Goal: Task Accomplishment & Management: Manage account settings

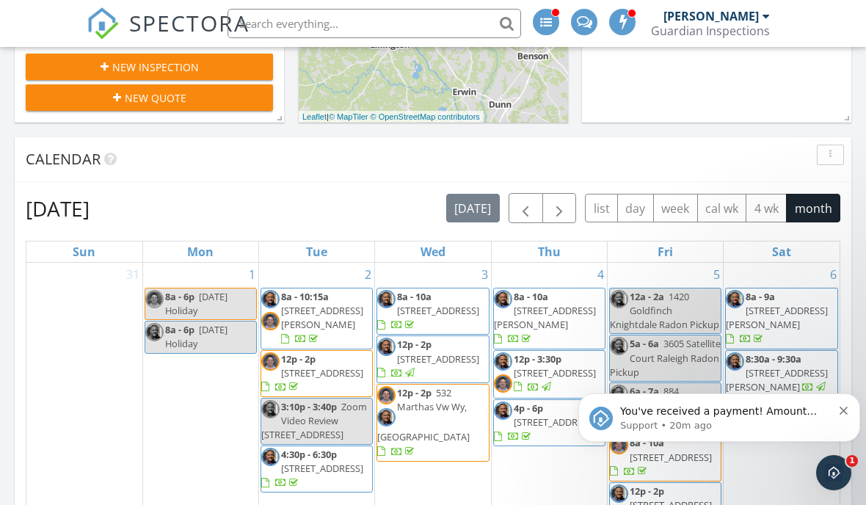
scroll to position [538, 0]
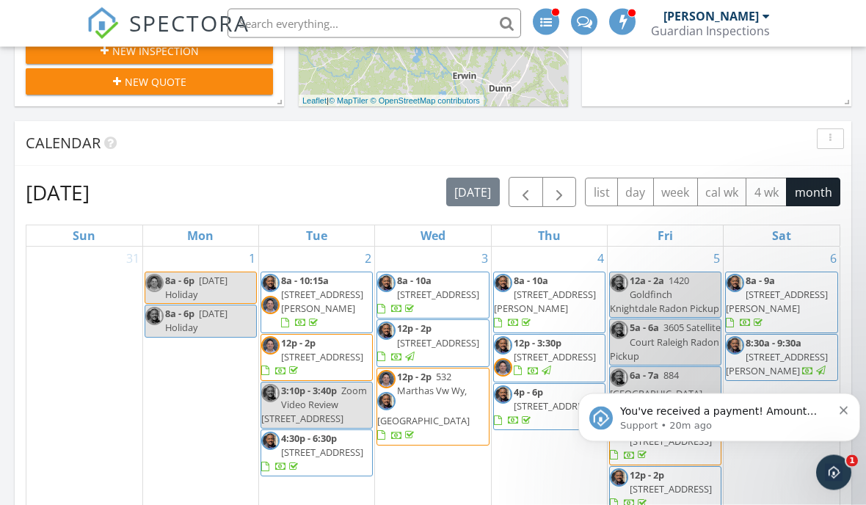
click at [784, 418] on p "Support • 20m ago" at bounding box center [726, 424] width 212 height 13
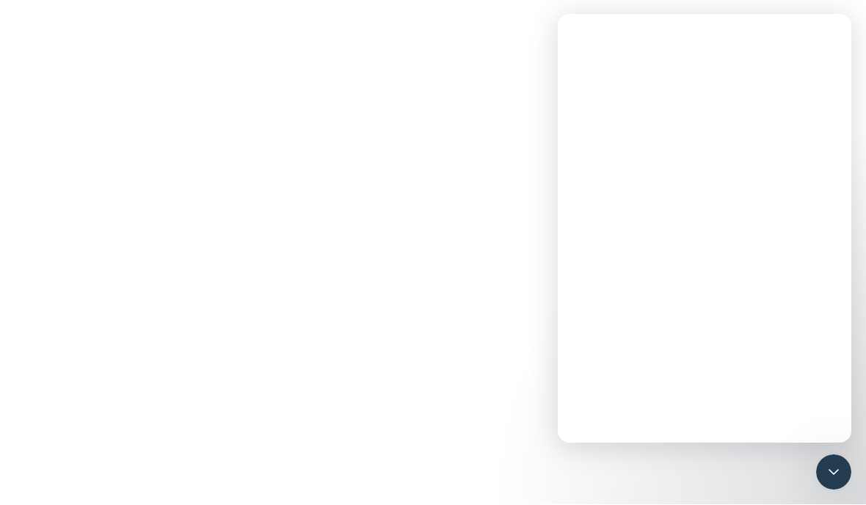
scroll to position [0, 0]
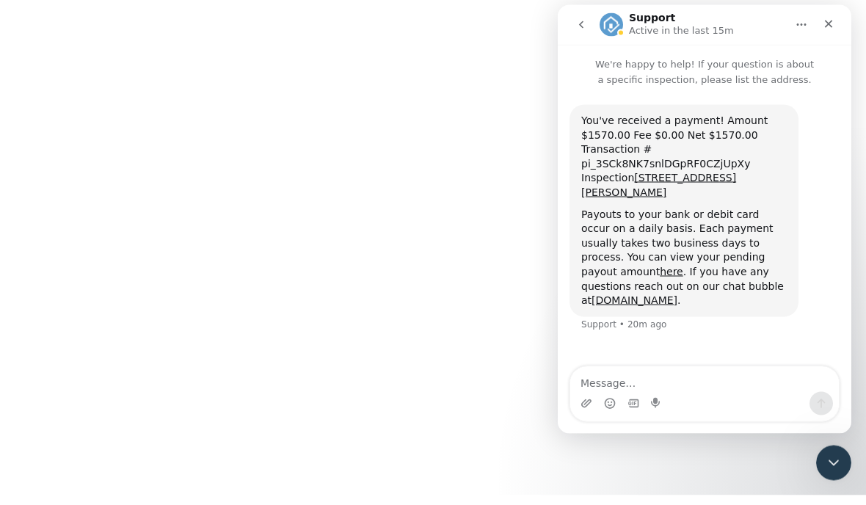
click at [584, 22] on icon "go back" at bounding box center [581, 24] width 12 height 12
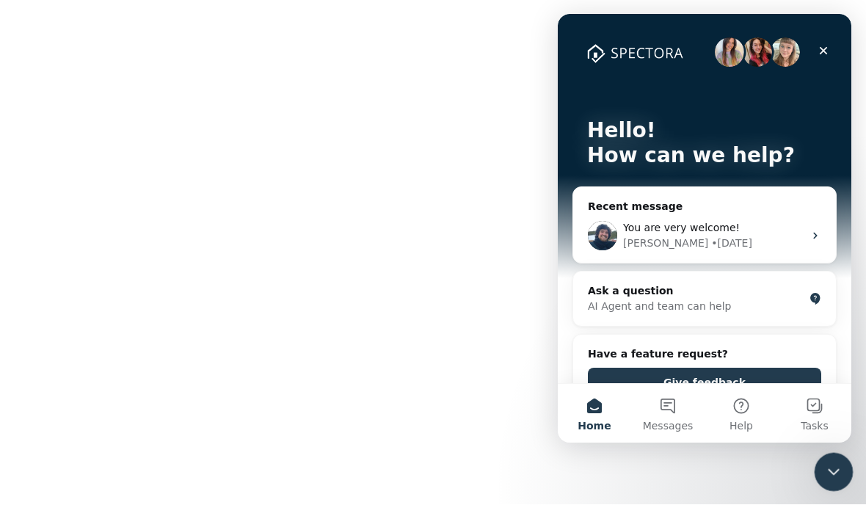
click at [837, 467] on icon "Close Intercom Messenger" at bounding box center [831, 470] width 18 height 18
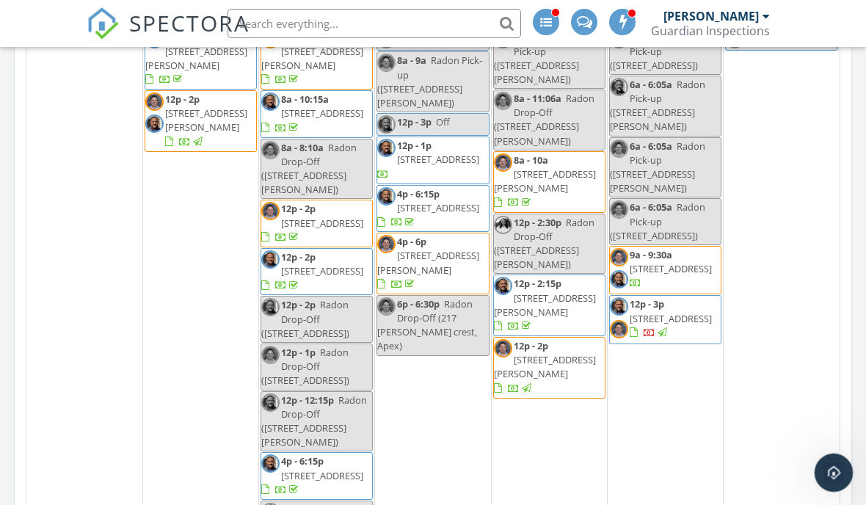
scroll to position [1417, 0]
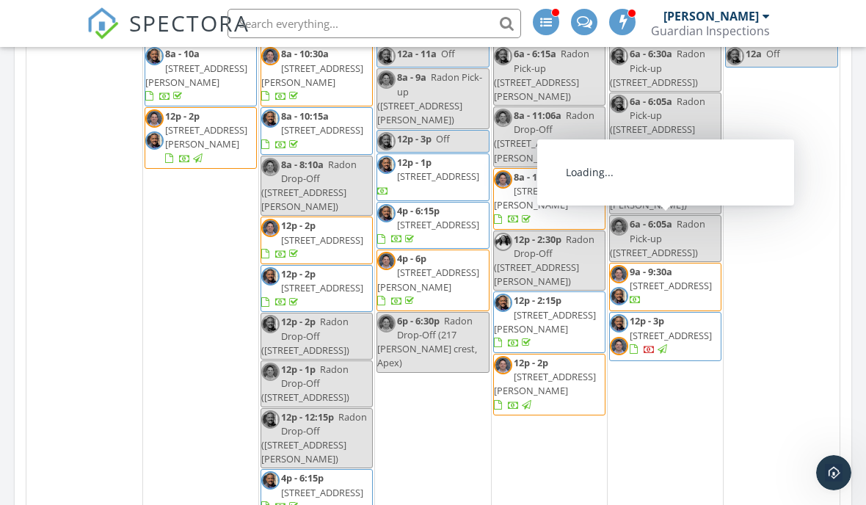
click at [654, 329] on span "[STREET_ADDRESS]" at bounding box center [670, 335] width 82 height 13
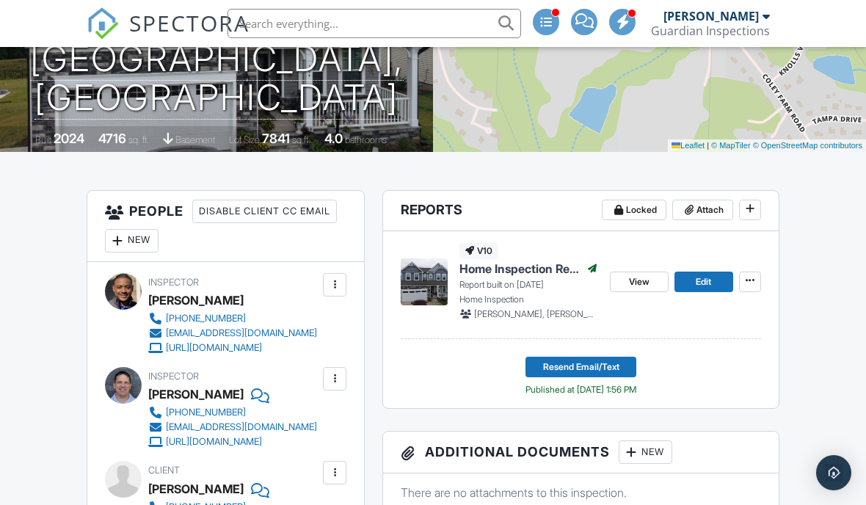
click at [325, 470] on div at bounding box center [334, 472] width 23 height 23
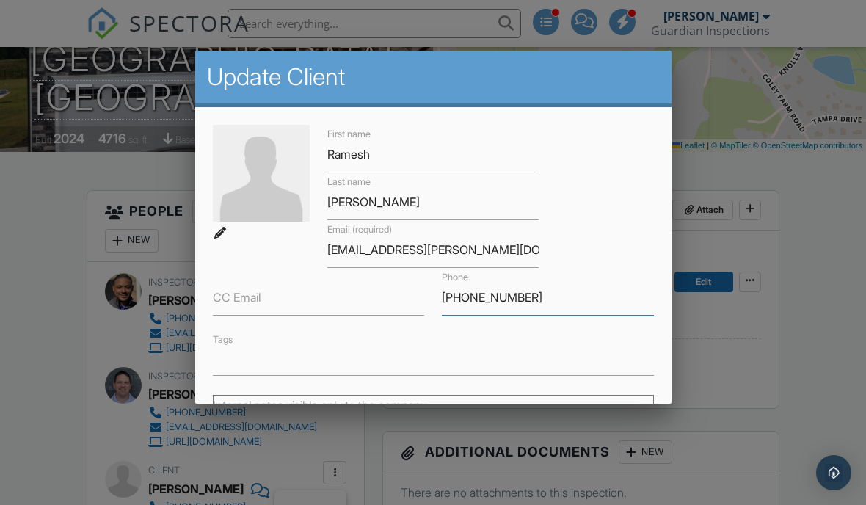
click at [456, 301] on input "308-531-4930" at bounding box center [548, 297] width 212 height 36
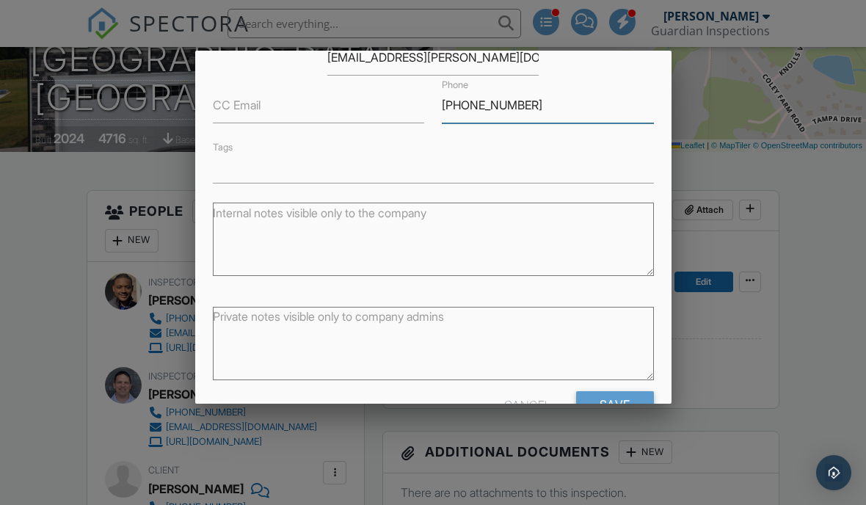
scroll to position [191, 0]
type input "[PHONE_NUMBER]"
click at [635, 414] on input "Save" at bounding box center [615, 405] width 78 height 26
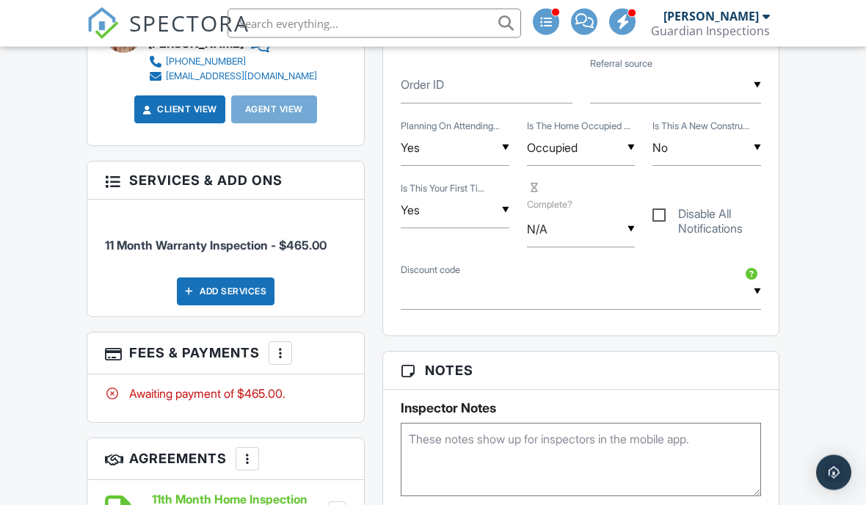
scroll to position [789, 0]
click at [271, 341] on div "More" at bounding box center [279, 352] width 23 height 23
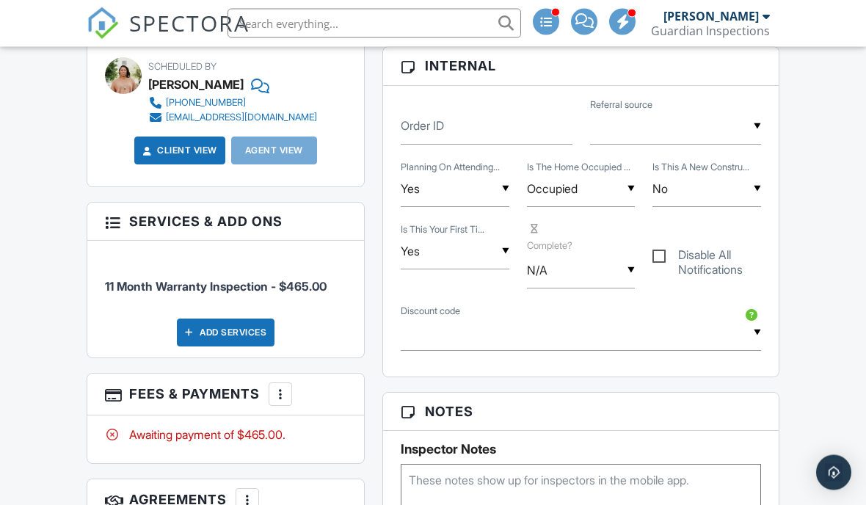
scroll to position [748, 0]
click at [277, 390] on div at bounding box center [280, 394] width 15 height 15
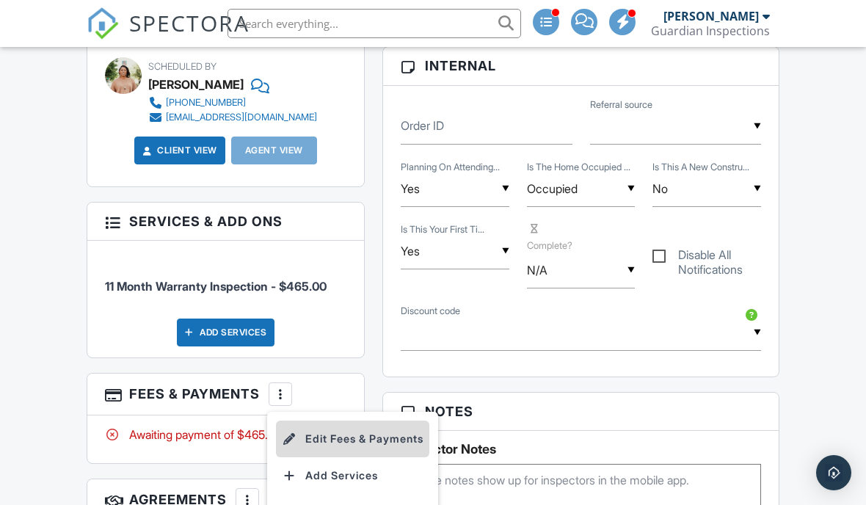
click at [318, 427] on li "Edit Fees & Payments" at bounding box center [352, 438] width 153 height 37
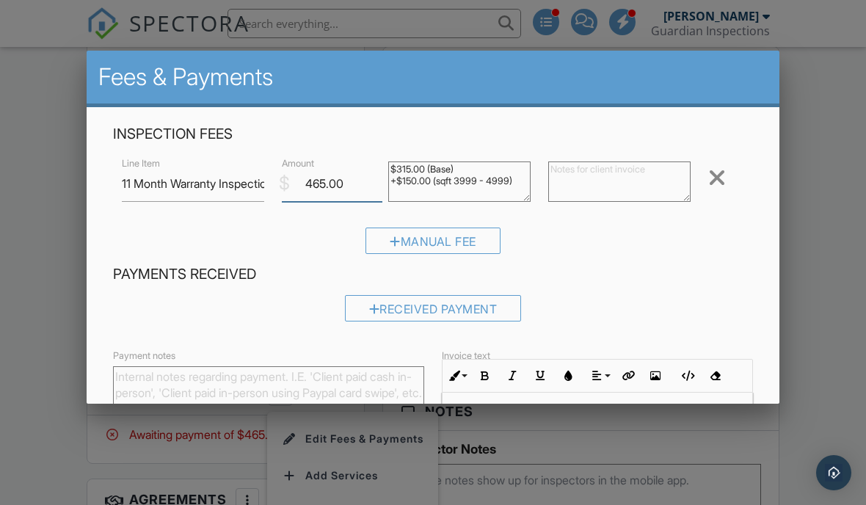
click at [321, 181] on input "465.00" at bounding box center [332, 184] width 100 height 36
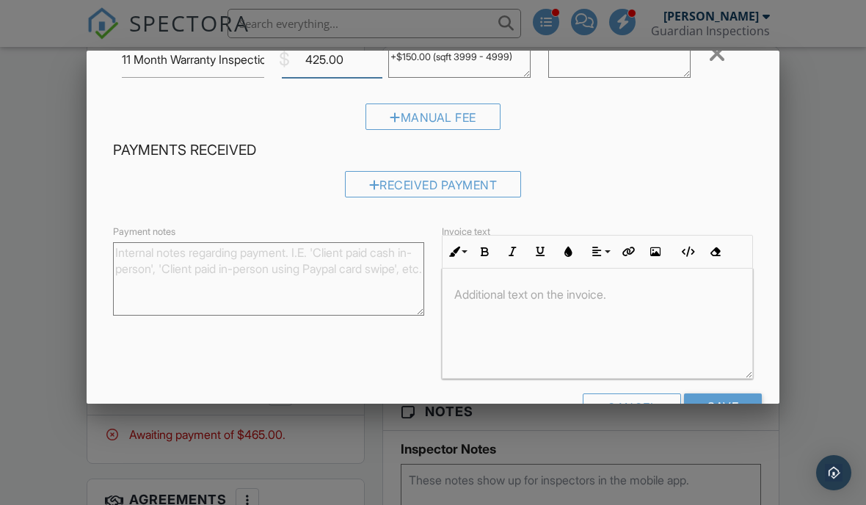
scroll to position [124, 0]
type input "425.00"
click at [736, 416] on input "Save" at bounding box center [723, 406] width 78 height 26
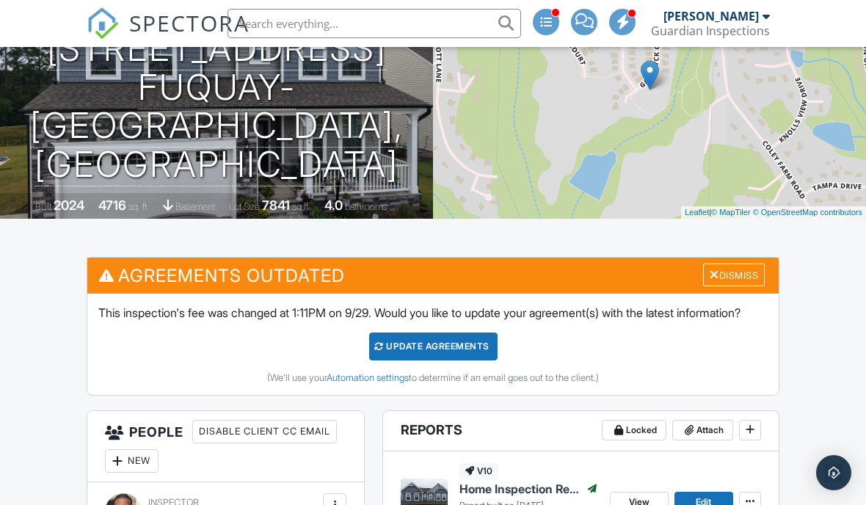
scroll to position [188, 0]
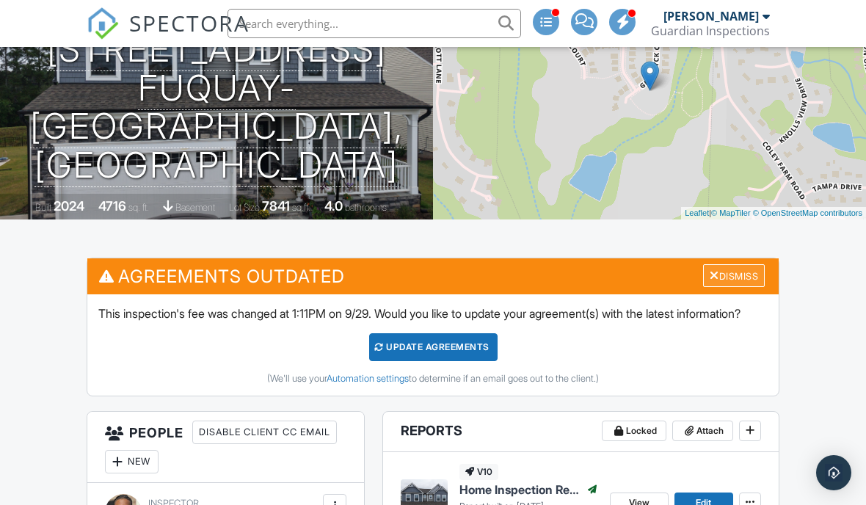
click at [746, 274] on div "Dismiss" at bounding box center [734, 275] width 62 height 23
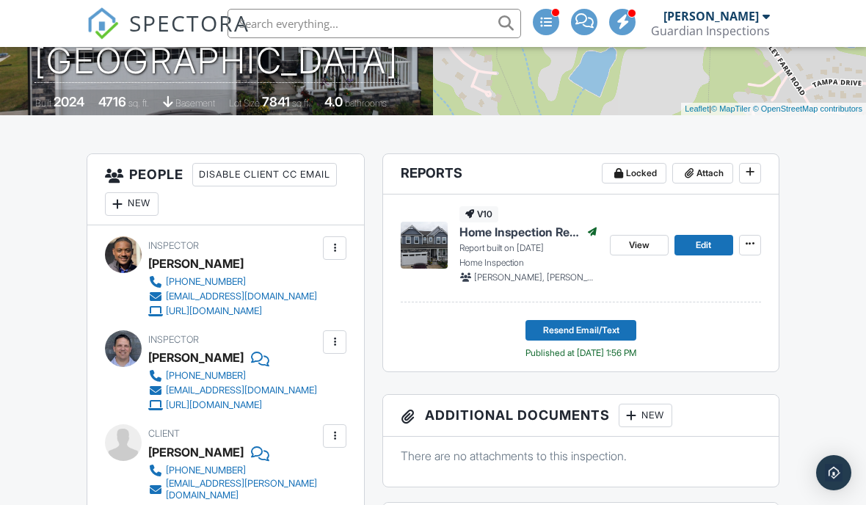
scroll to position [283, 0]
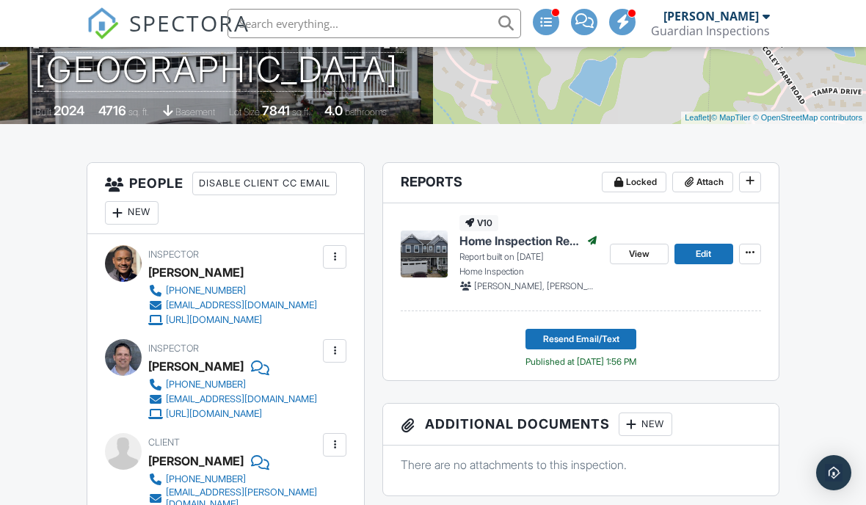
click at [121, 207] on div at bounding box center [117, 212] width 15 height 15
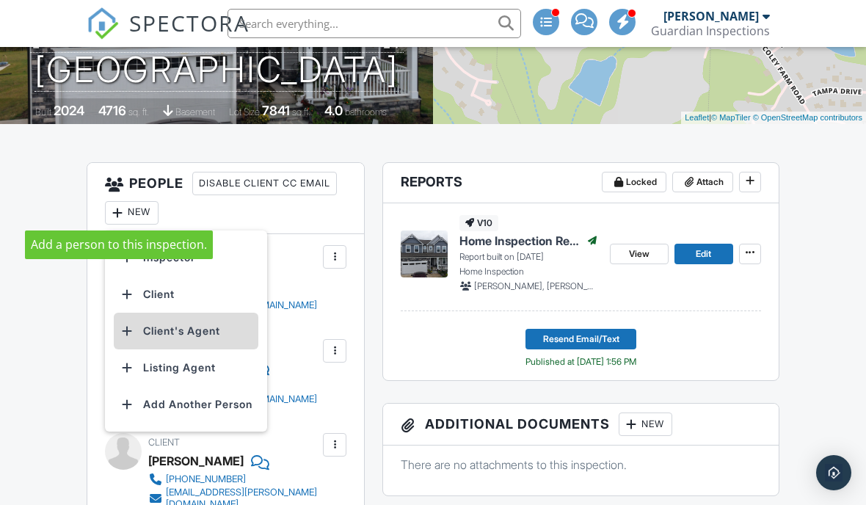
click at [150, 334] on li "Client's Agent" at bounding box center [186, 330] width 145 height 37
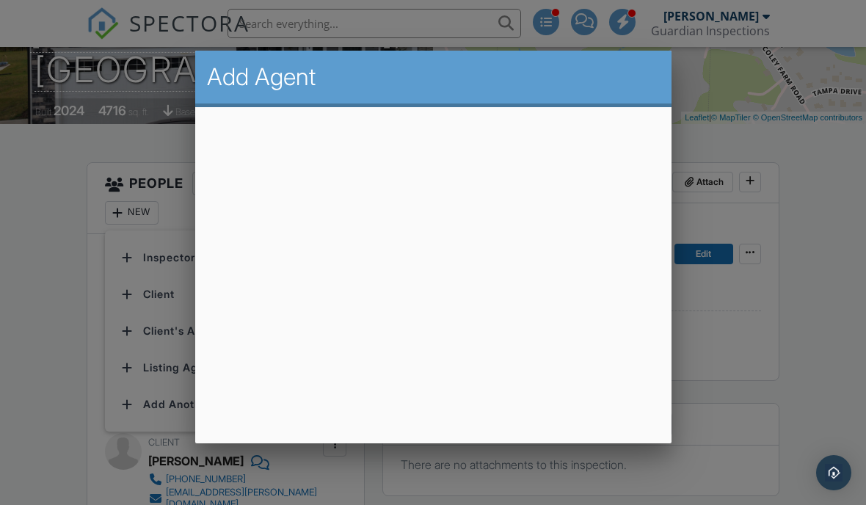
click at [56, 367] on div at bounding box center [433, 242] width 866 height 631
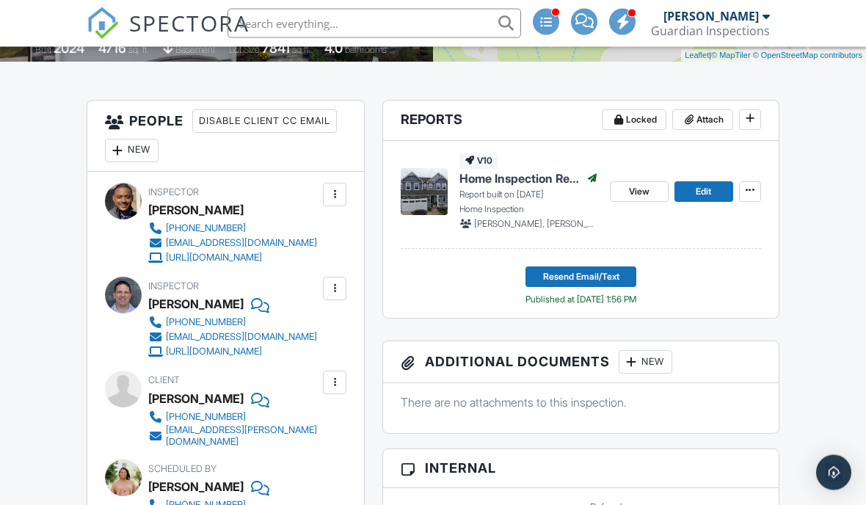
scroll to position [346, 0]
click at [122, 152] on div at bounding box center [117, 150] width 15 height 15
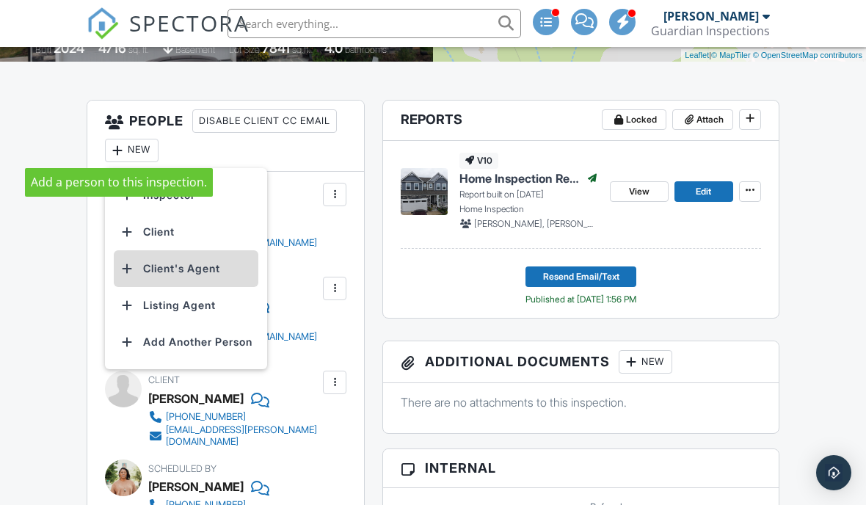
click at [150, 271] on li "Client's Agent" at bounding box center [186, 268] width 145 height 37
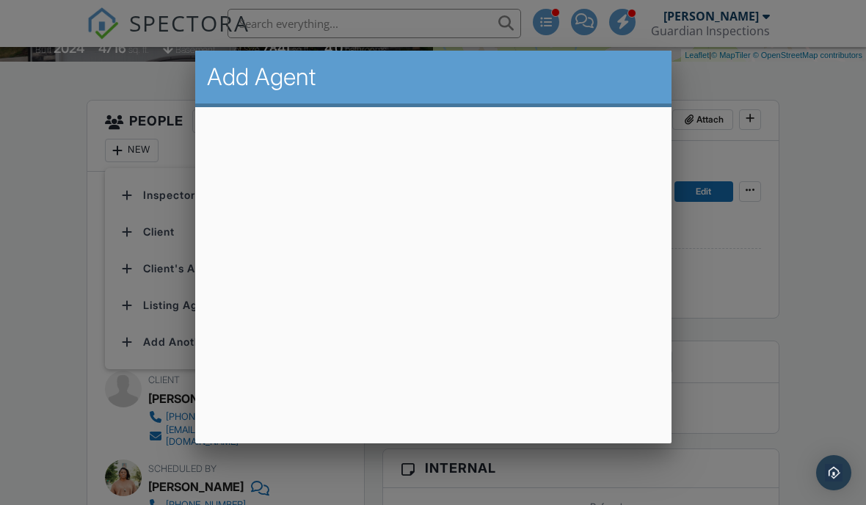
click at [37, 345] on div at bounding box center [433, 242] width 866 height 631
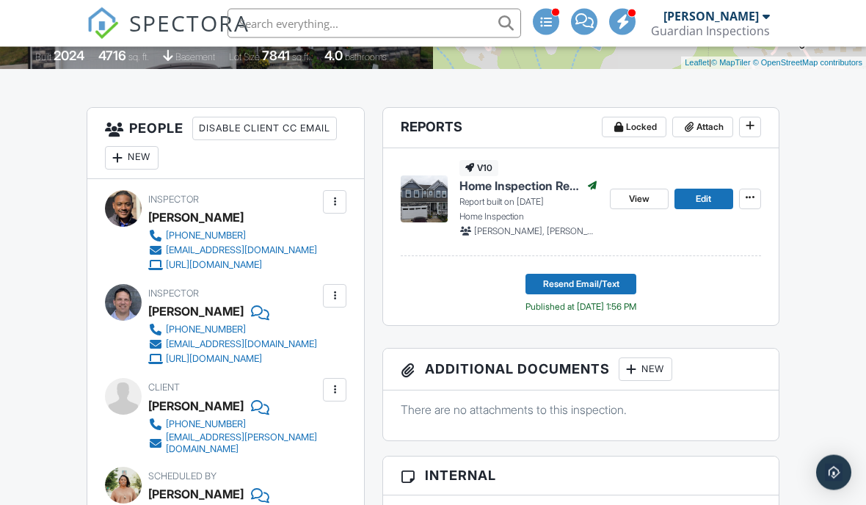
scroll to position [342, 0]
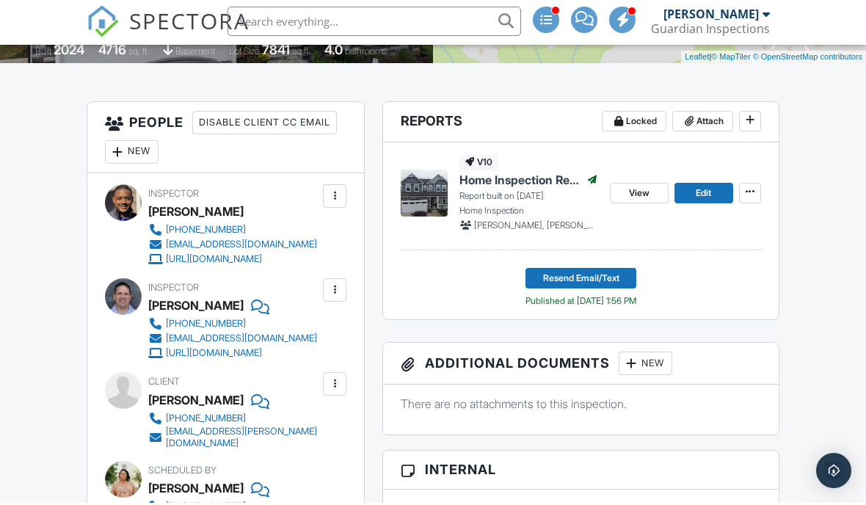
click at [142, 146] on div "New" at bounding box center [132, 153] width 54 height 23
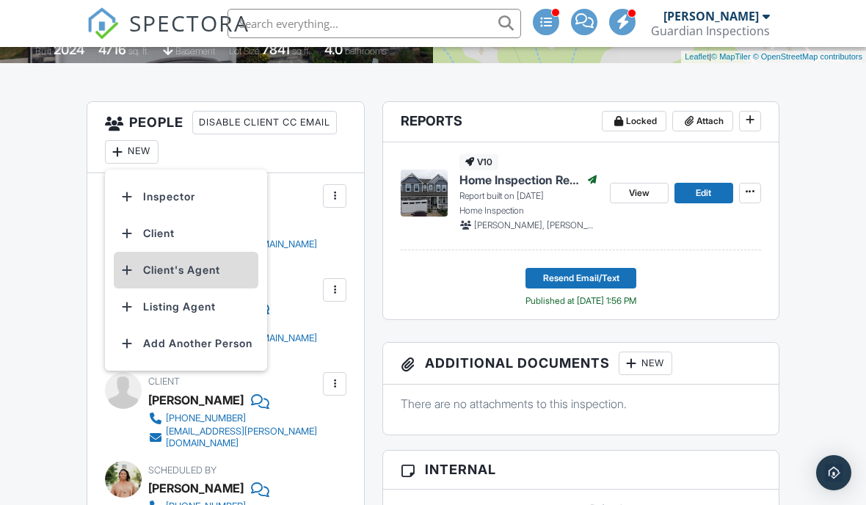
click at [221, 274] on li "Client's Agent" at bounding box center [186, 270] width 145 height 37
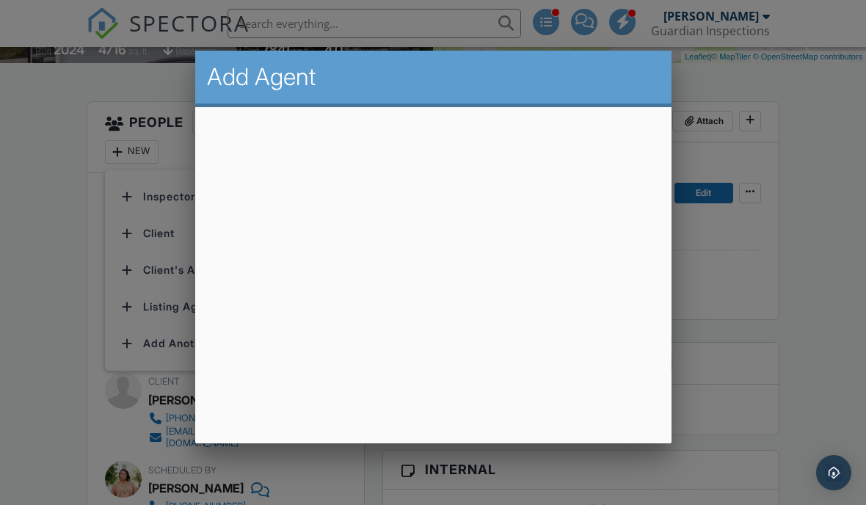
click at [841, 263] on div at bounding box center [433, 242] width 866 height 631
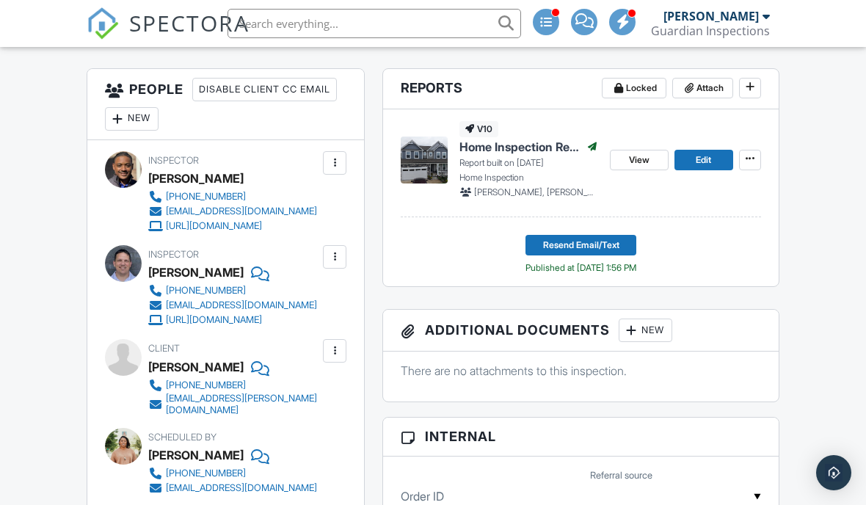
scroll to position [347, 0]
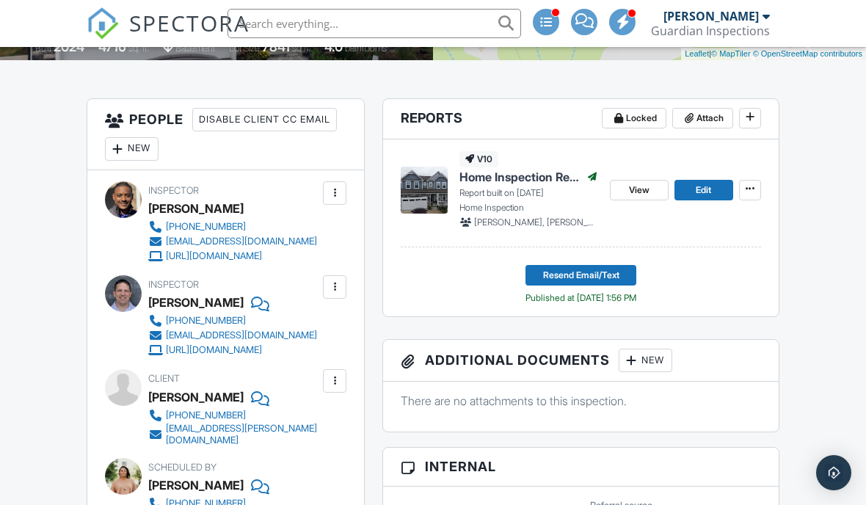
click at [124, 152] on div at bounding box center [117, 149] width 15 height 15
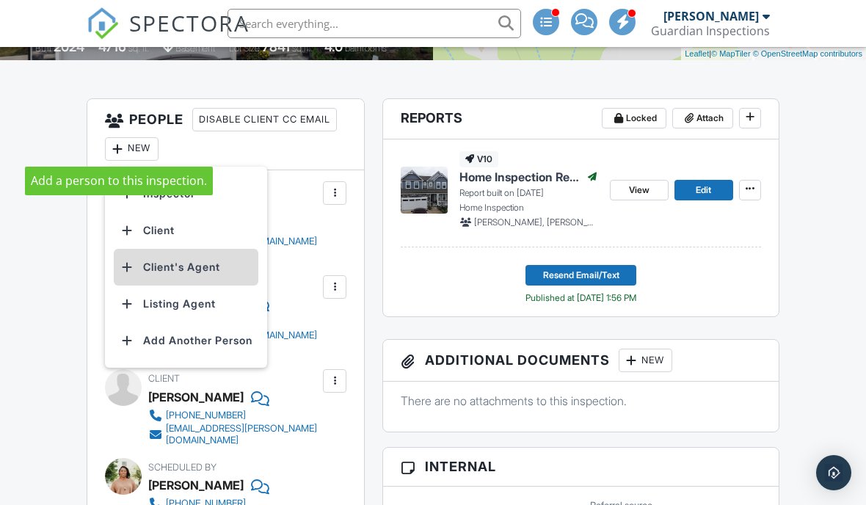
click at [164, 271] on li "Client's Agent" at bounding box center [186, 267] width 145 height 37
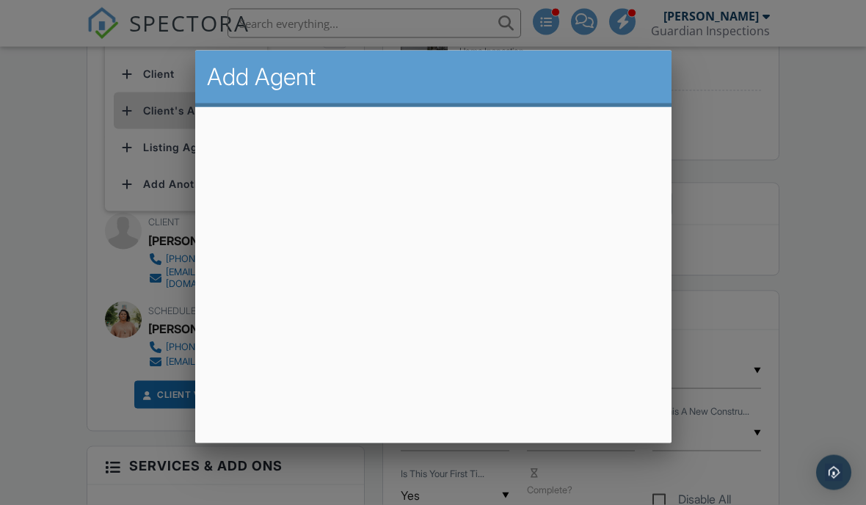
scroll to position [520, 0]
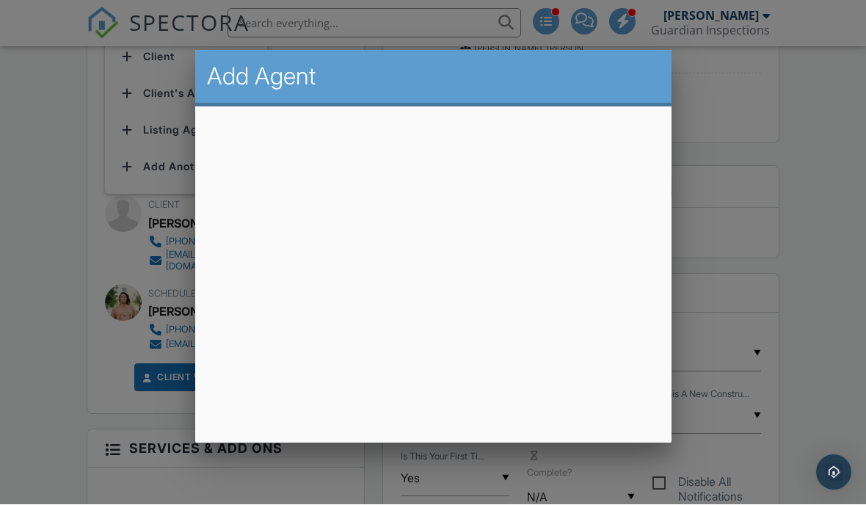
click at [55, 401] on div at bounding box center [433, 242] width 866 height 631
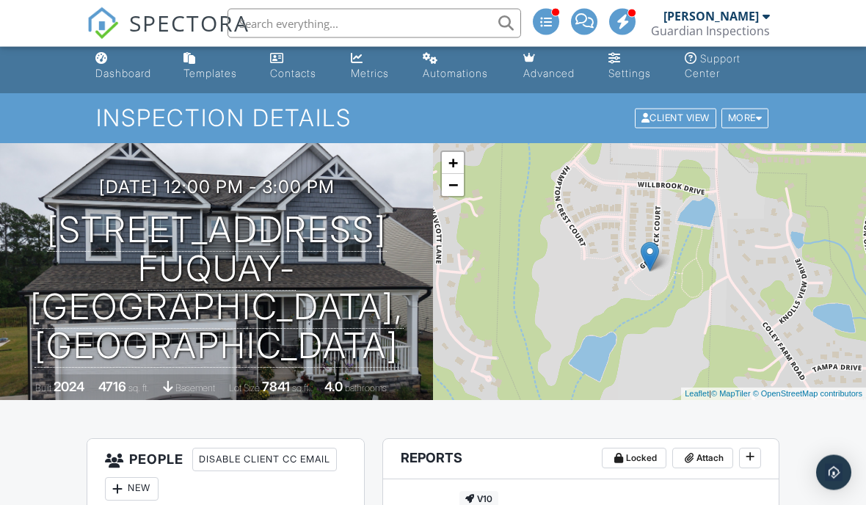
scroll to position [0, 0]
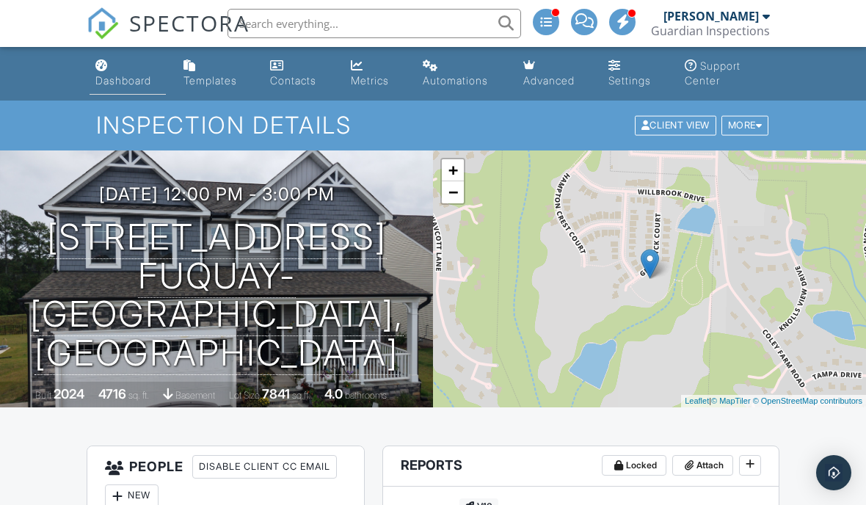
click at [131, 82] on div "Dashboard" at bounding box center [123, 80] width 56 height 12
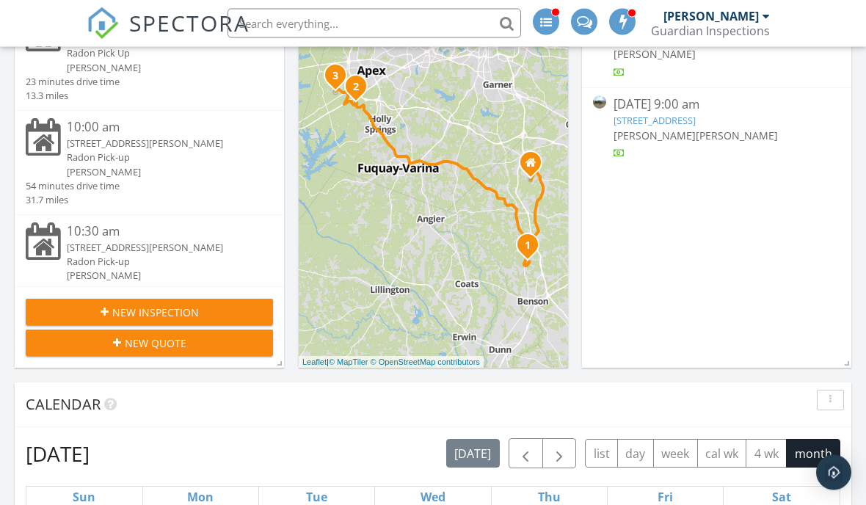
scroll to position [259, 0]
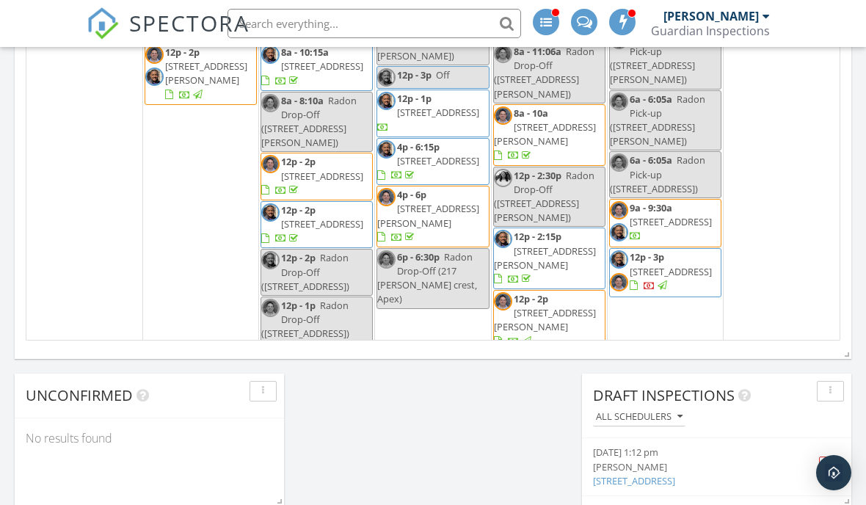
scroll to position [1215, 0]
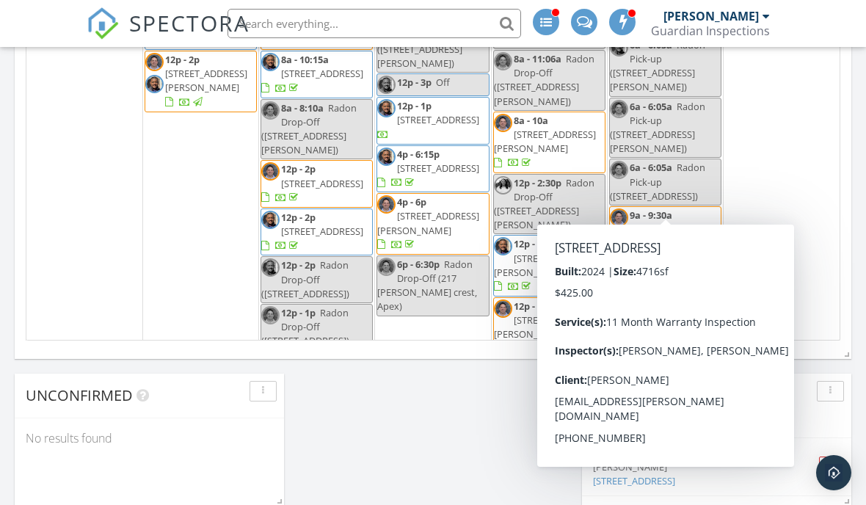
click at [668, 272] on span "[STREET_ADDRESS]" at bounding box center [670, 278] width 82 height 13
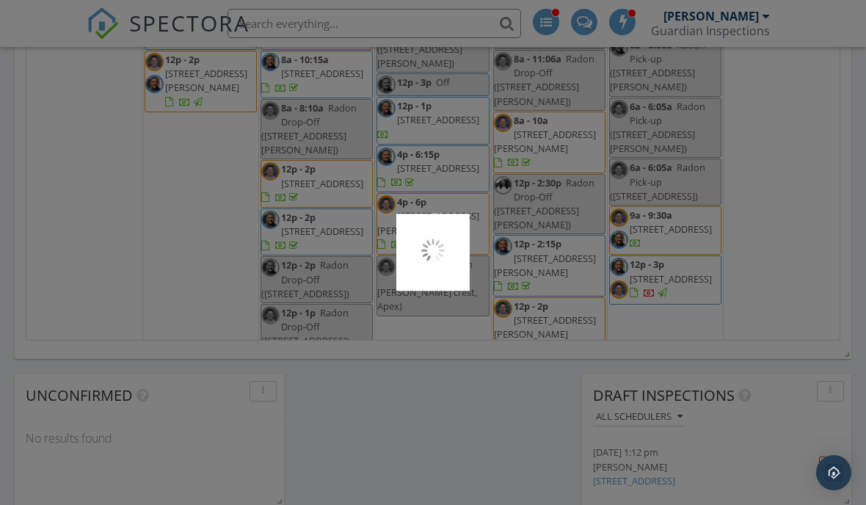
click at [661, 189] on div at bounding box center [433, 252] width 866 height 505
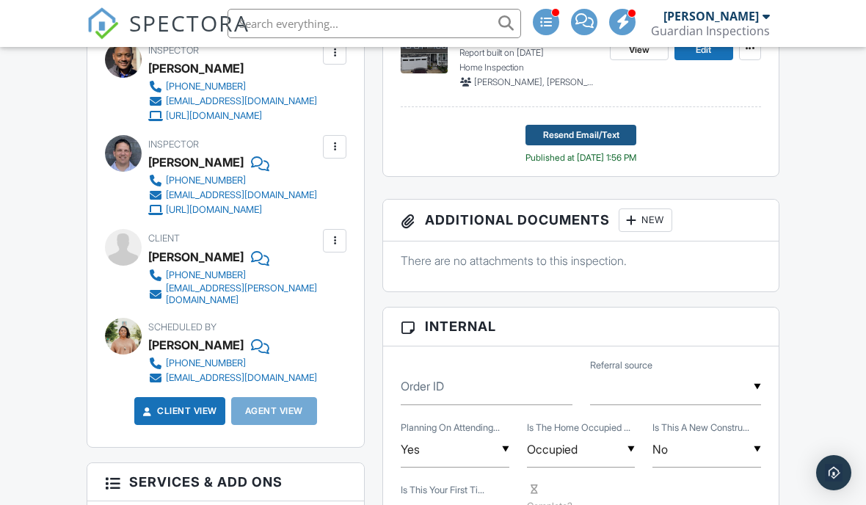
click at [620, 132] on button "Resend Email/Text" at bounding box center [580, 135] width 111 height 21
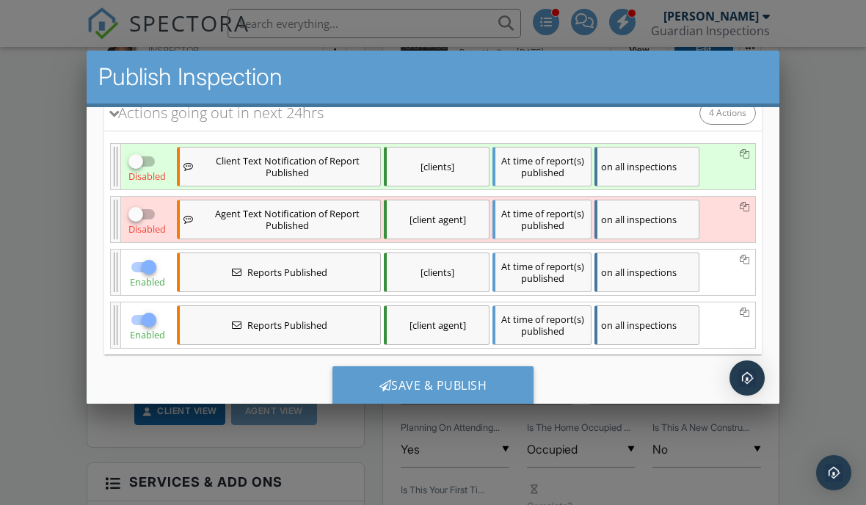
scroll to position [201, 0]
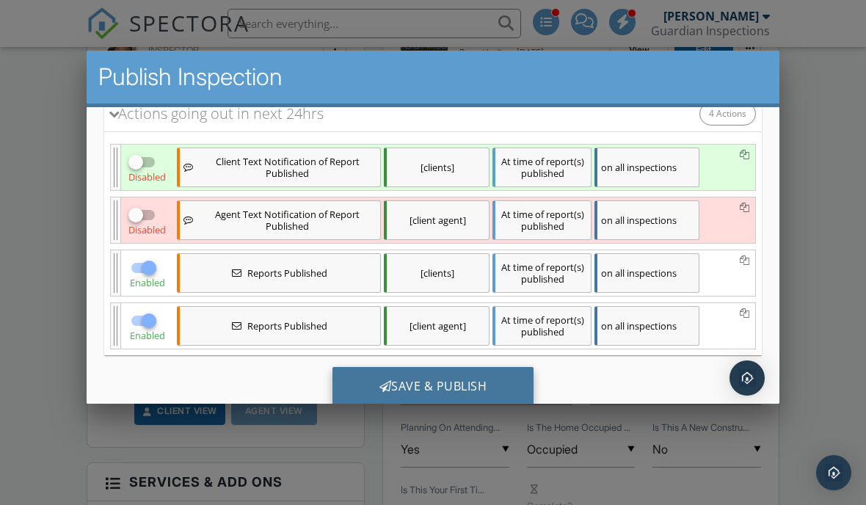
click at [474, 380] on div "Save & Publish" at bounding box center [433, 386] width 202 height 40
click at [481, 390] on div "Save & Publish" at bounding box center [433, 386] width 202 height 40
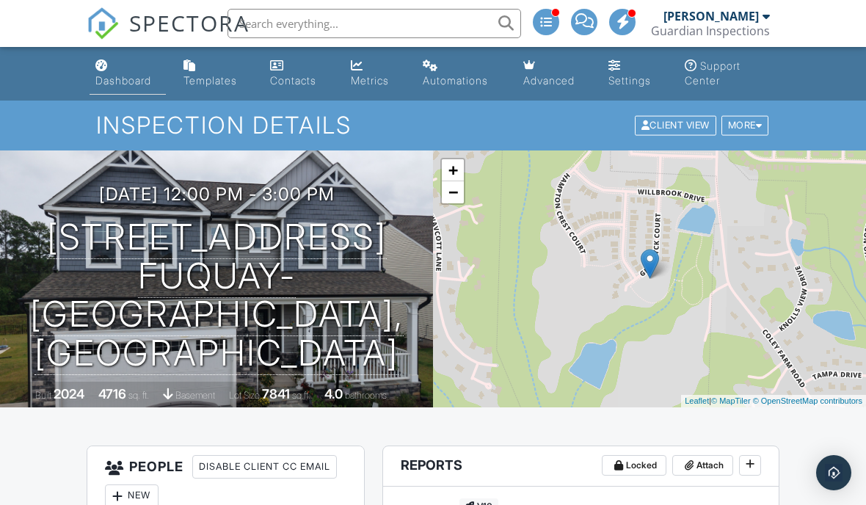
click at [123, 75] on div "Dashboard" at bounding box center [123, 80] width 56 height 12
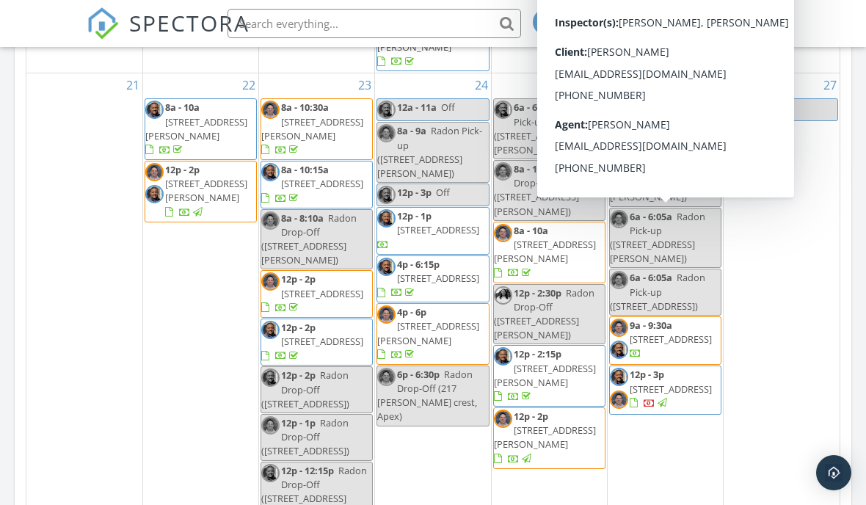
scroll to position [1265, 0]
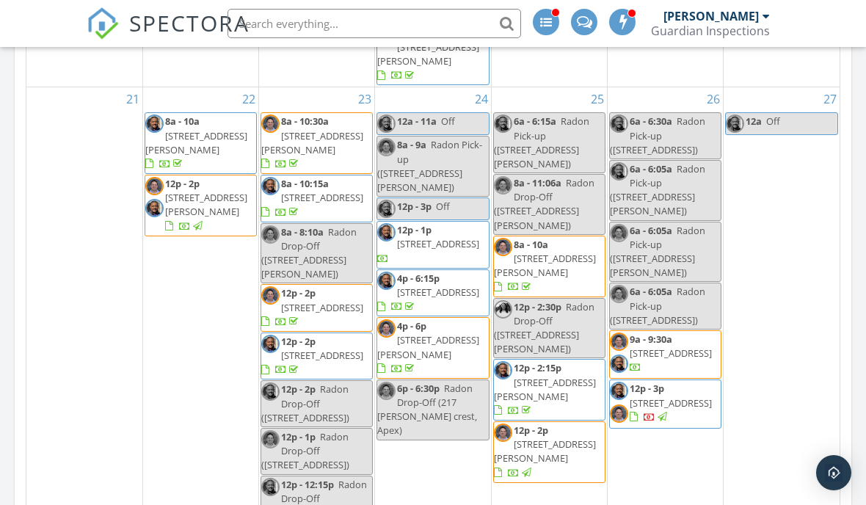
click at [790, 303] on div "27 12a Off" at bounding box center [781, 352] width 116 height 531
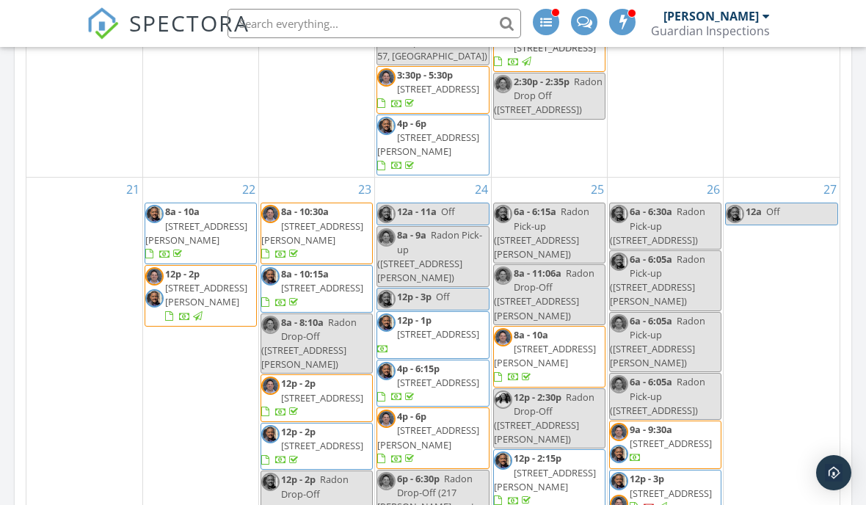
scroll to position [1208, 0]
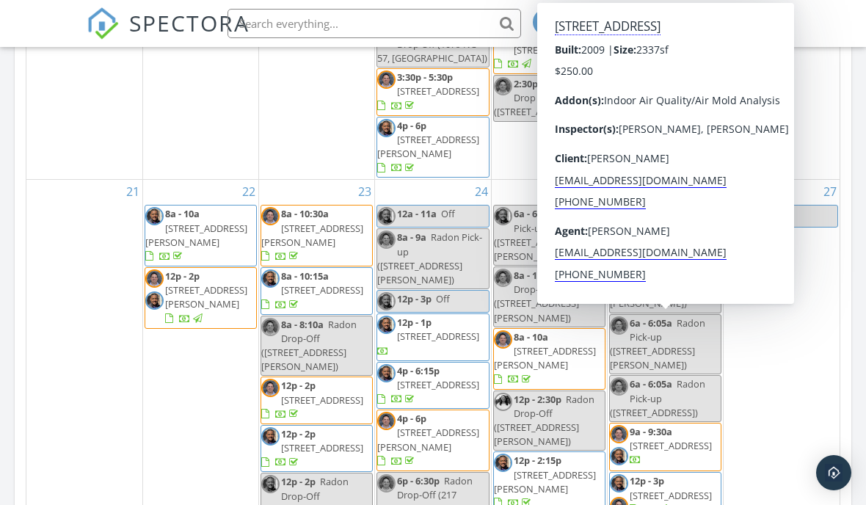
click at [684, 439] on span "[STREET_ADDRESS]" at bounding box center [670, 445] width 82 height 13
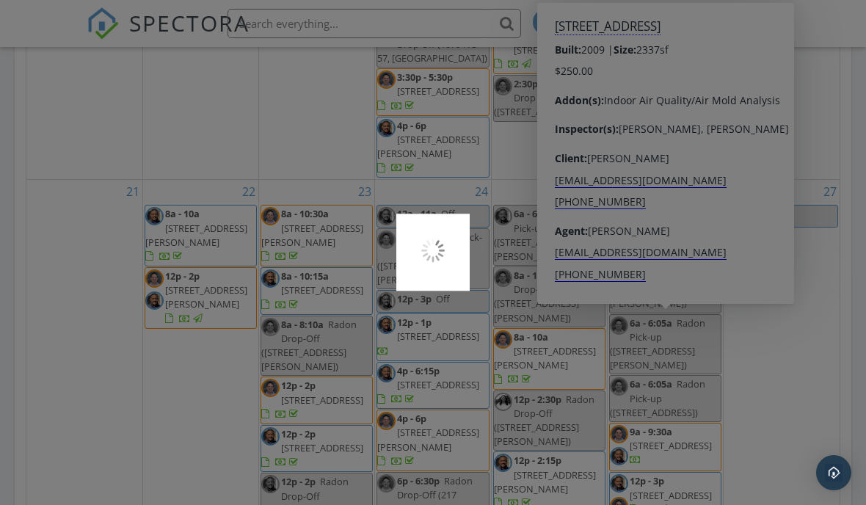
scroll to position [872, 0]
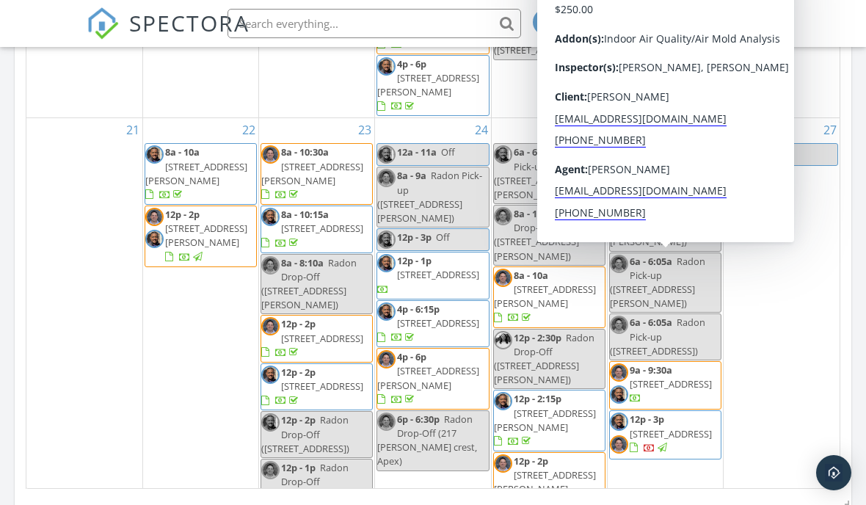
click at [800, 310] on div "27 12a Off" at bounding box center [781, 383] width 116 height 531
click at [684, 377] on span "6065 Cornfield Ave, Fayetteville 28314" at bounding box center [670, 383] width 82 height 13
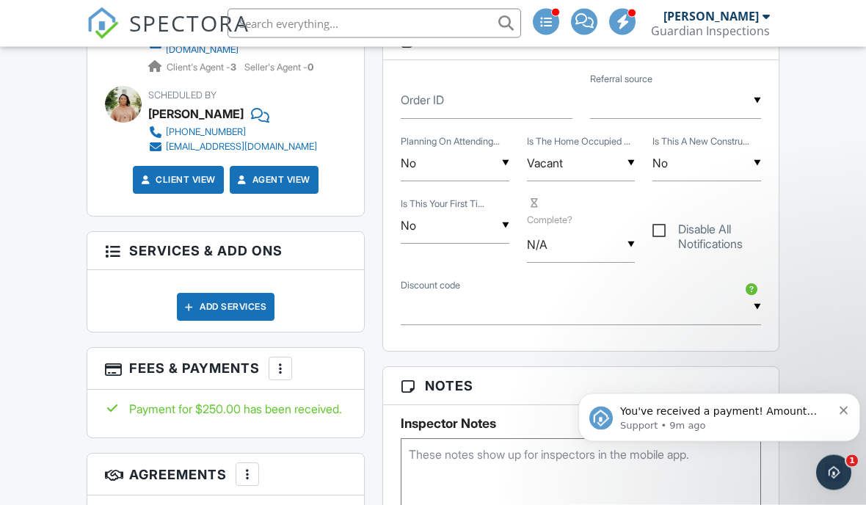
scroll to position [835, 0]
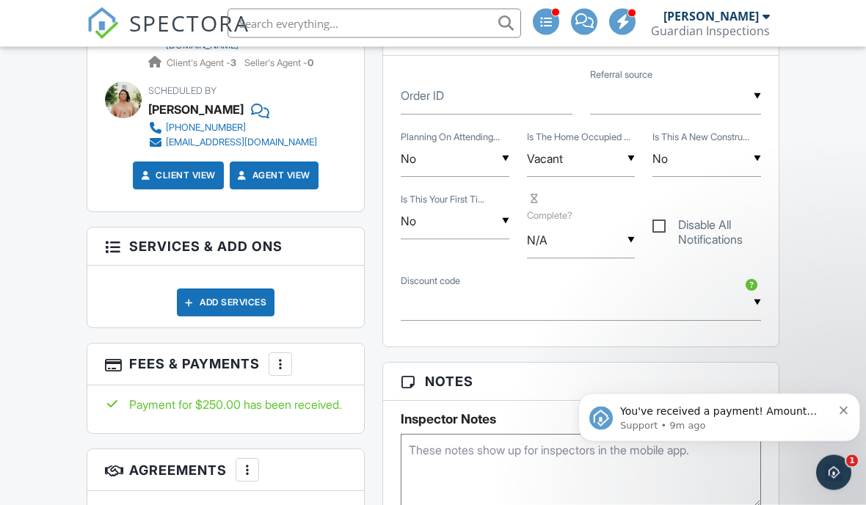
click at [773, 418] on p "Support • 9m ago" at bounding box center [726, 424] width 212 height 13
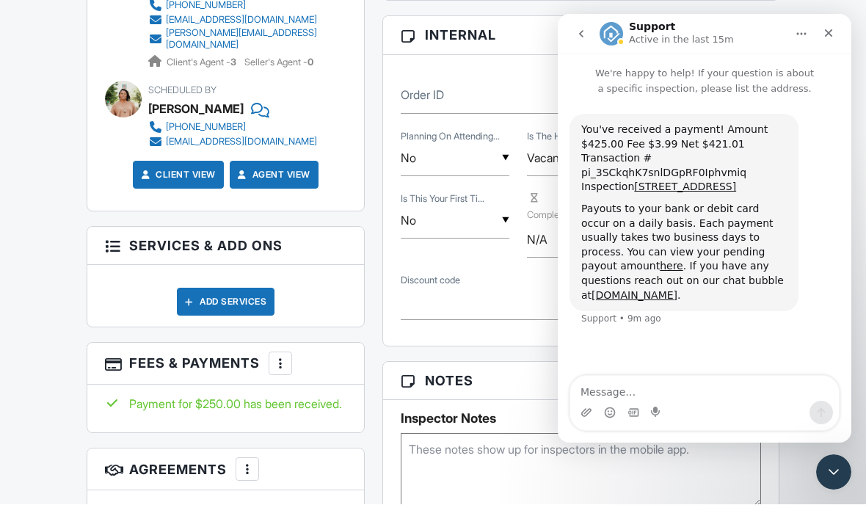
scroll to position [0, 0]
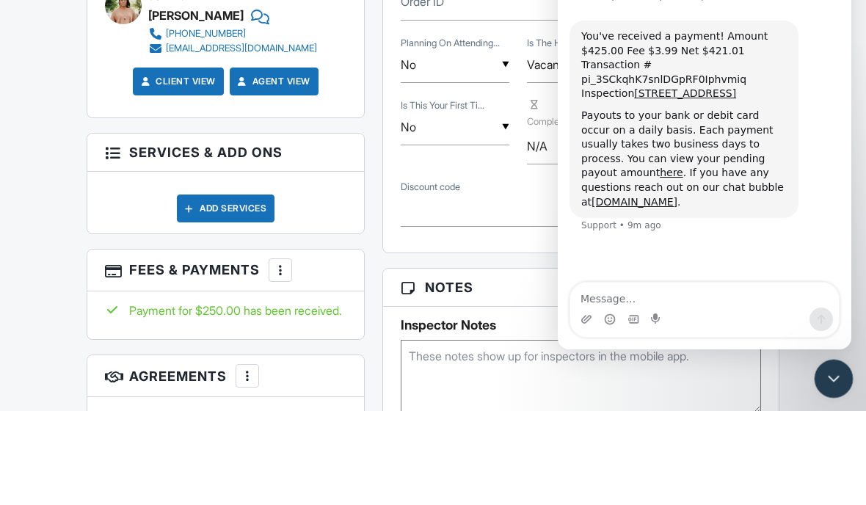
click at [830, 373] on icon "Close Intercom Messenger" at bounding box center [831, 377] width 18 height 18
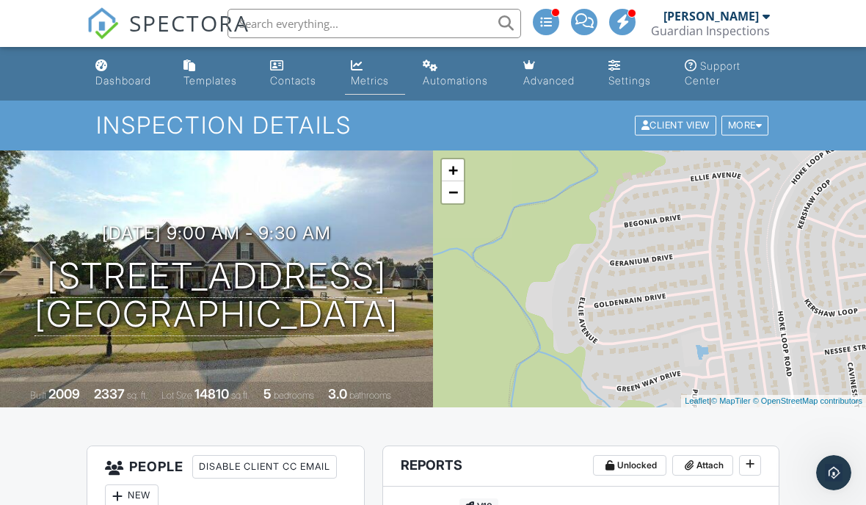
click at [364, 64] on link "Metrics" at bounding box center [375, 74] width 60 height 42
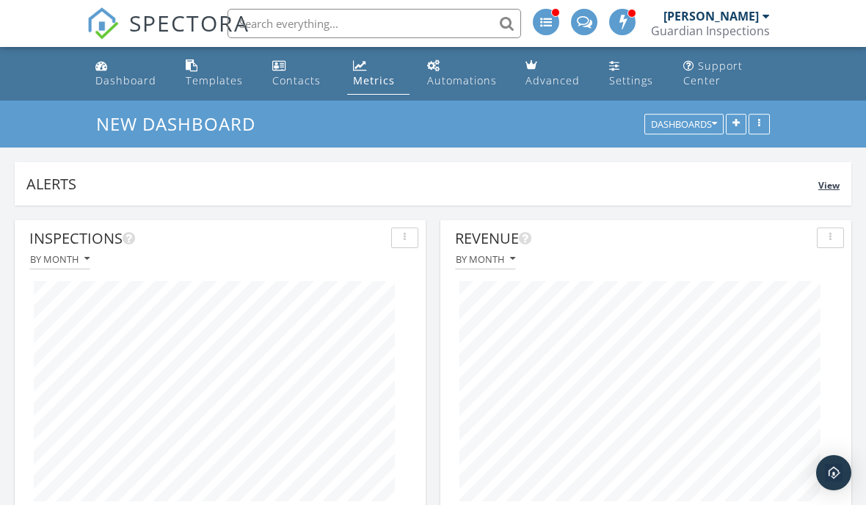
click at [761, 199] on div "Alerts View" at bounding box center [433, 183] width 836 height 43
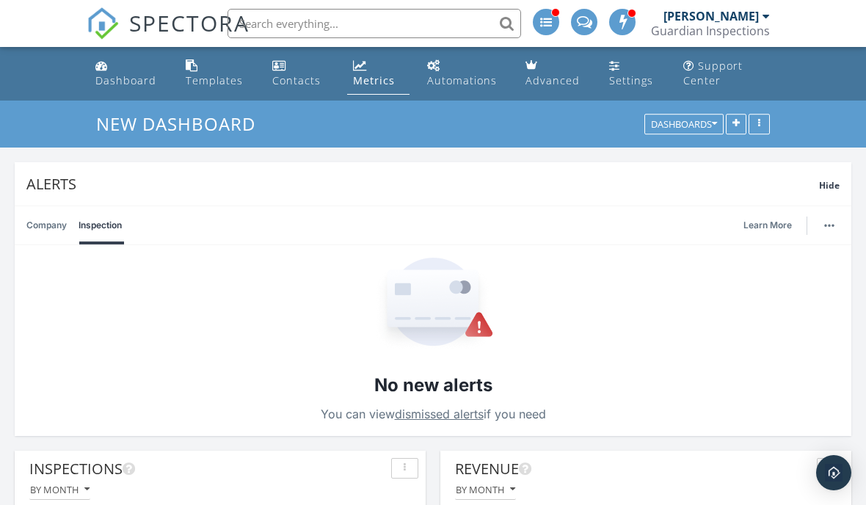
click at [367, 72] on link "Metrics" at bounding box center [378, 74] width 63 height 42
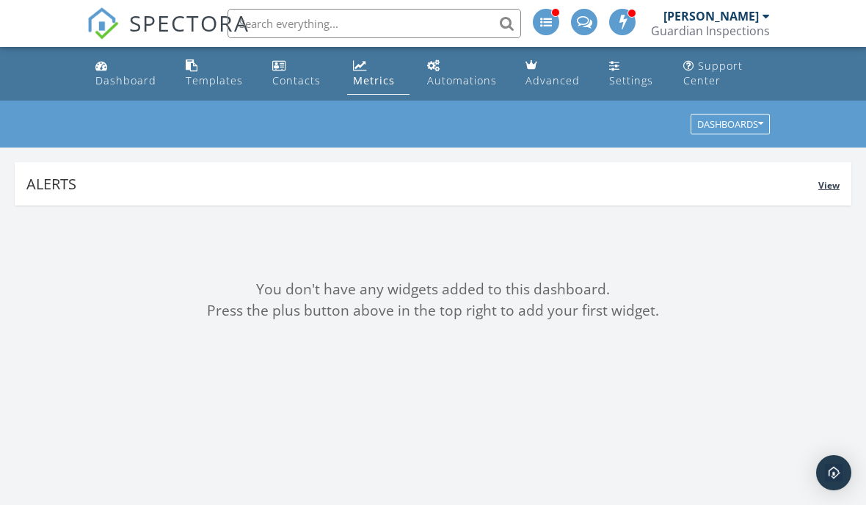
click at [834, 188] on span "View" at bounding box center [828, 185] width 21 height 12
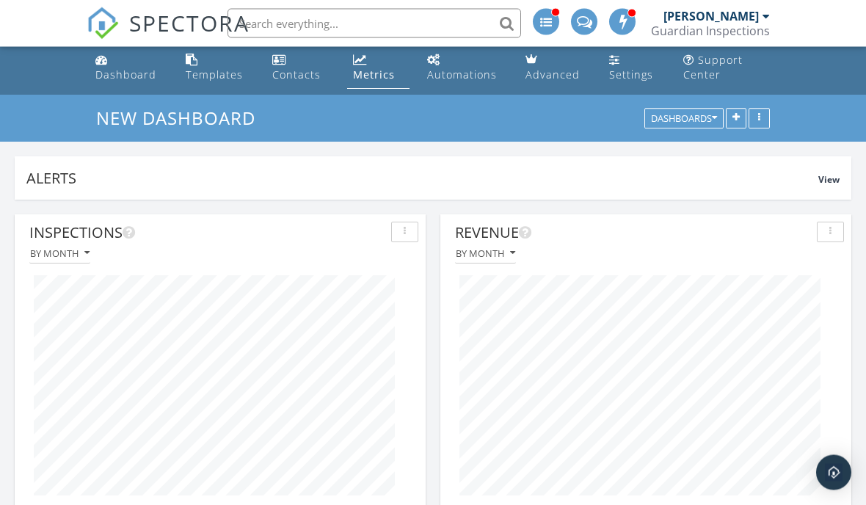
scroll to position [7, 0]
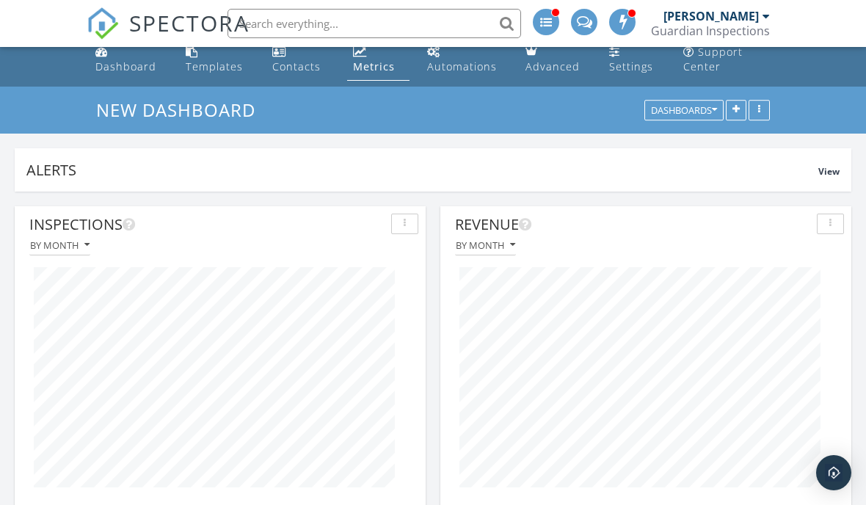
scroll to position [0, 0]
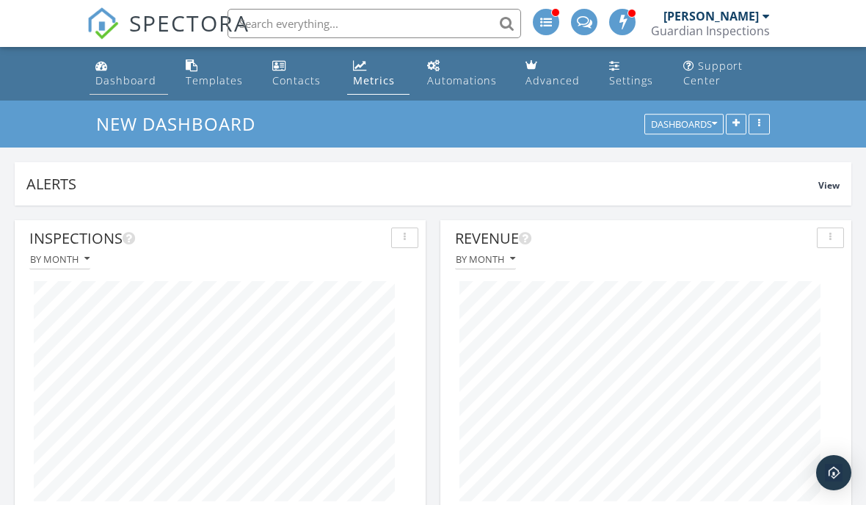
click at [131, 82] on div "Dashboard" at bounding box center [125, 80] width 61 height 14
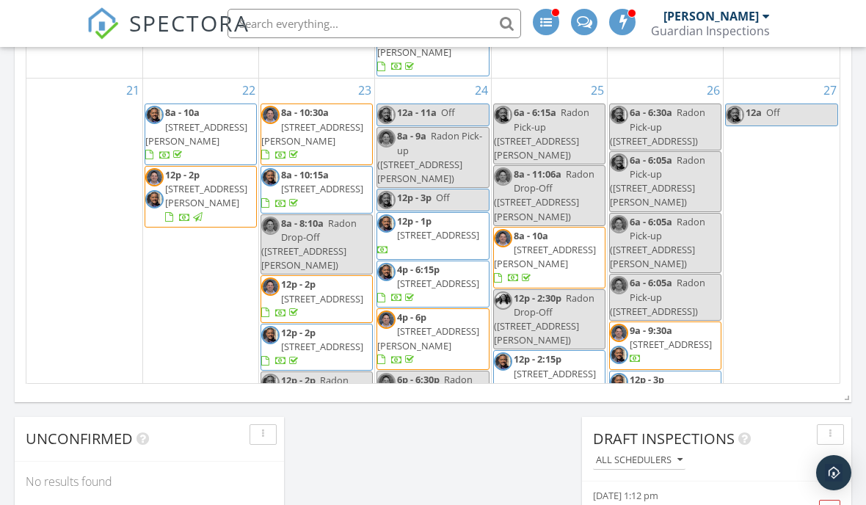
scroll to position [1146, 0]
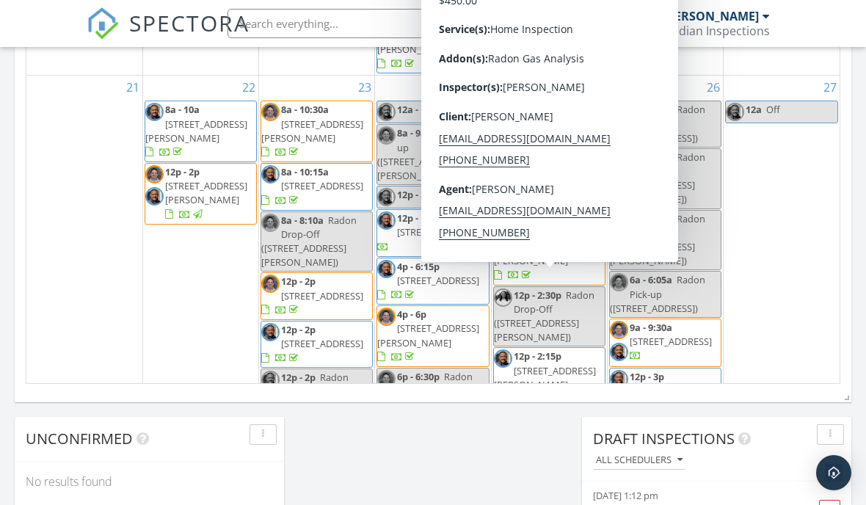
click at [531, 425] on span "2714 Hunter Woods Dr, Apex 27502" at bounding box center [545, 438] width 102 height 27
click at [787, 244] on div "27 12a Off" at bounding box center [781, 341] width 116 height 531
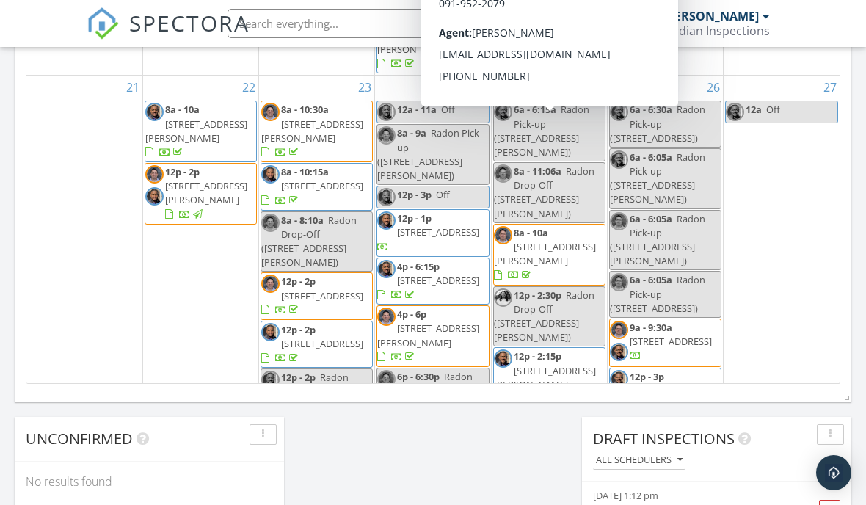
click at [568, 240] on span "[STREET_ADDRESS][PERSON_NAME]" at bounding box center [545, 253] width 102 height 27
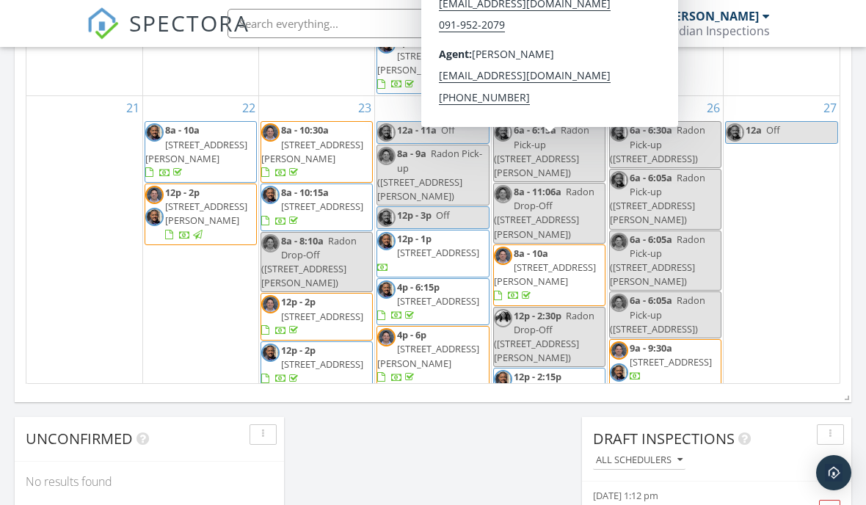
scroll to position [1125, 0]
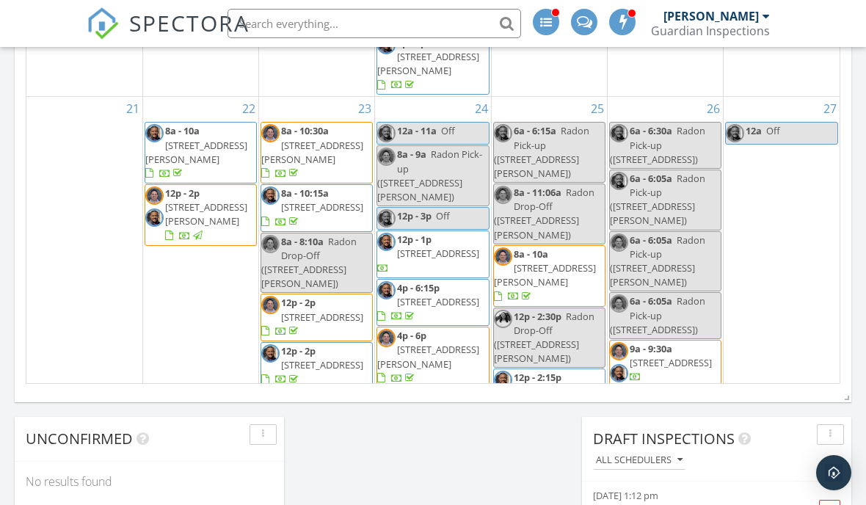
click at [796, 221] on div "27 12a Off" at bounding box center [781, 362] width 116 height 531
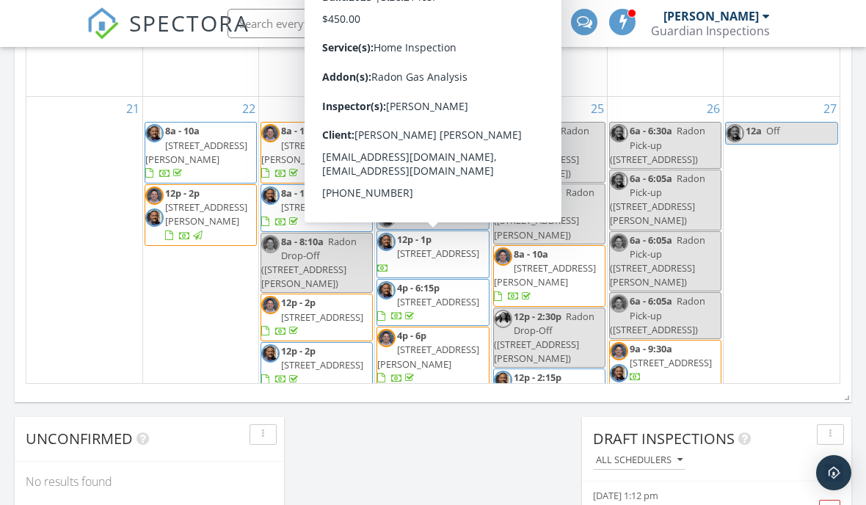
click at [453, 343] on span "[STREET_ADDRESS][PERSON_NAME]" at bounding box center [428, 356] width 102 height 27
click at [822, 271] on div "27 12a Off" at bounding box center [781, 362] width 116 height 531
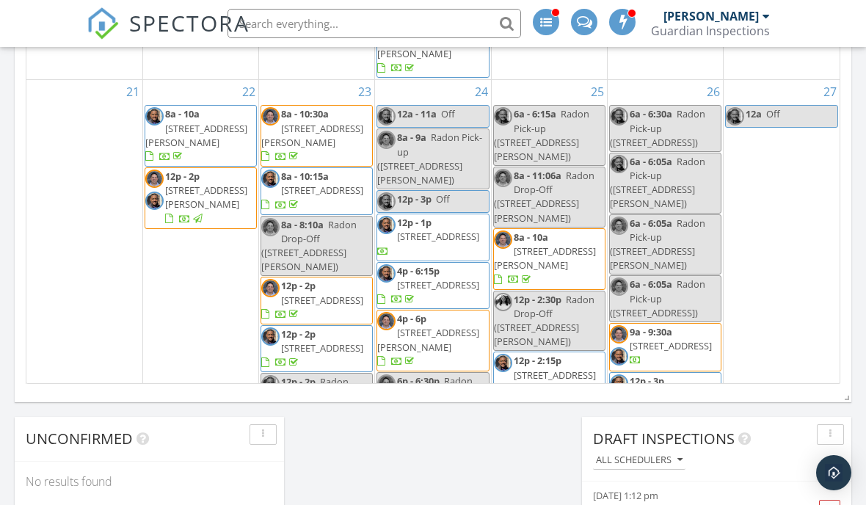
scroll to position [1142, 0]
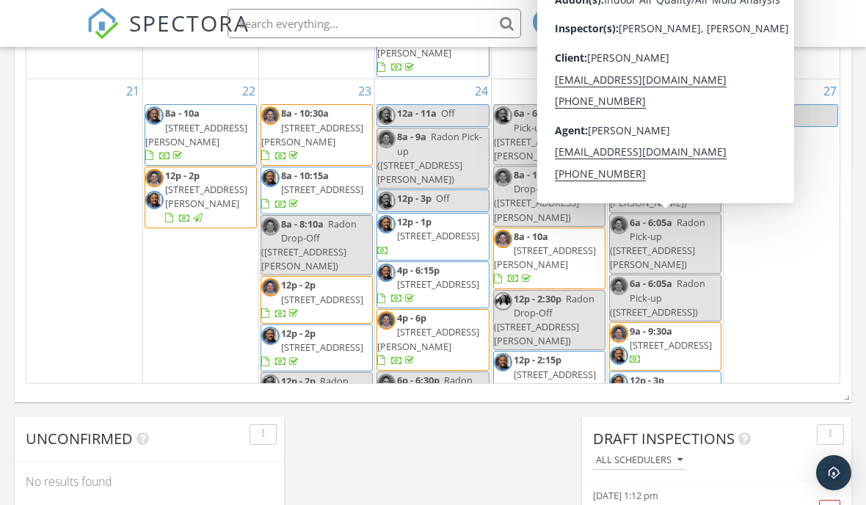
click at [682, 338] on span "6065 Cornfield Ave, Fayetteville 28314" at bounding box center [670, 344] width 82 height 13
click at [673, 338] on span "6065 Cornfield Ave, Fayetteville 28314" at bounding box center [670, 344] width 82 height 13
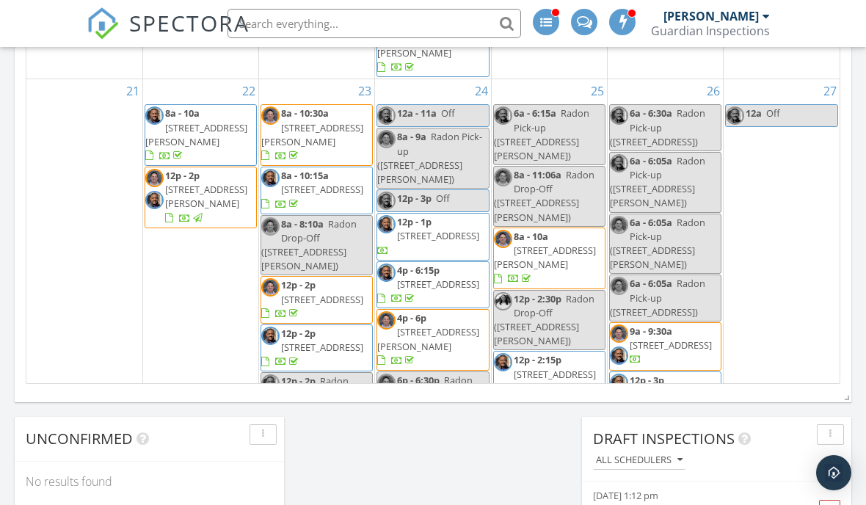
click at [668, 242] on div at bounding box center [433, 252] width 866 height 505
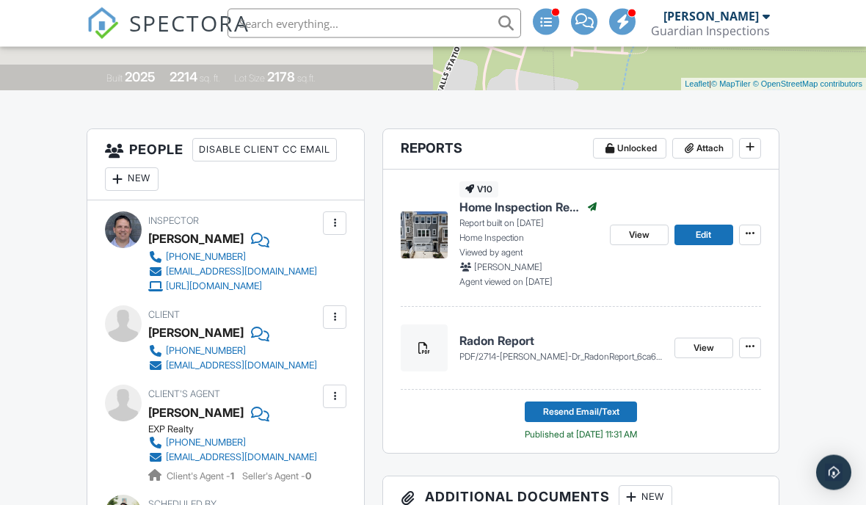
scroll to position [247, 0]
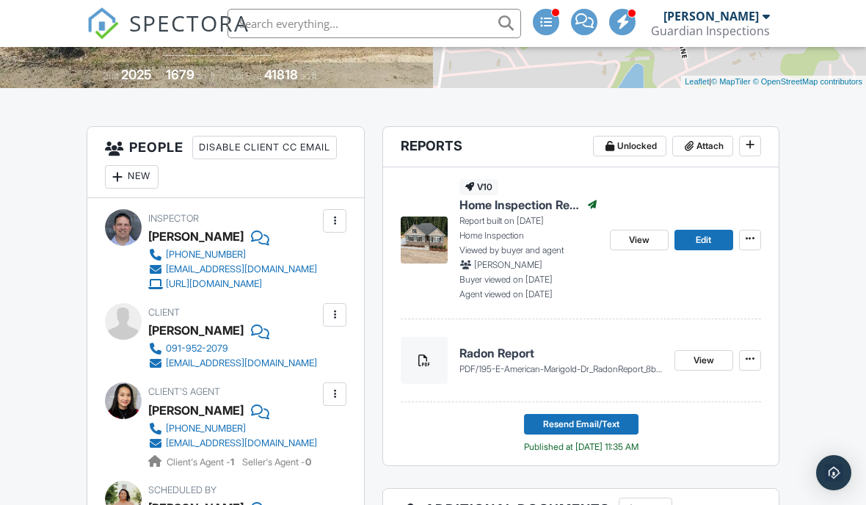
scroll to position [310, 0]
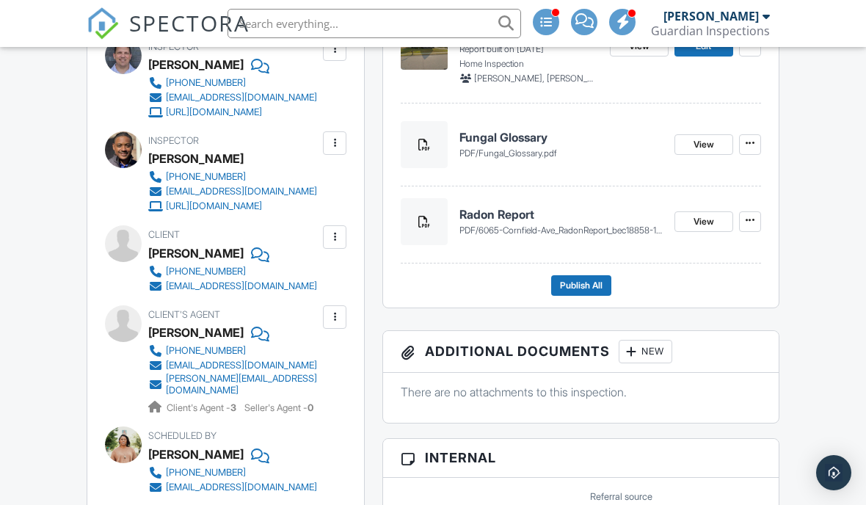
scroll to position [505, 0]
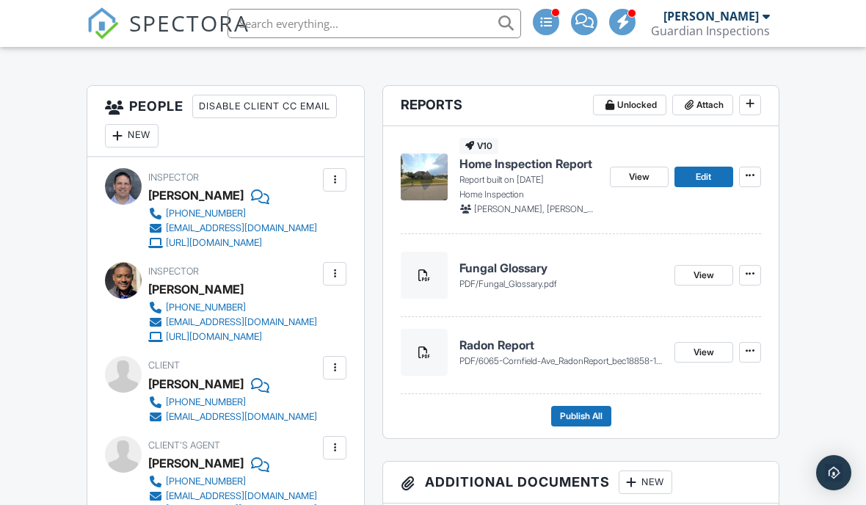
scroll to position [375, 0]
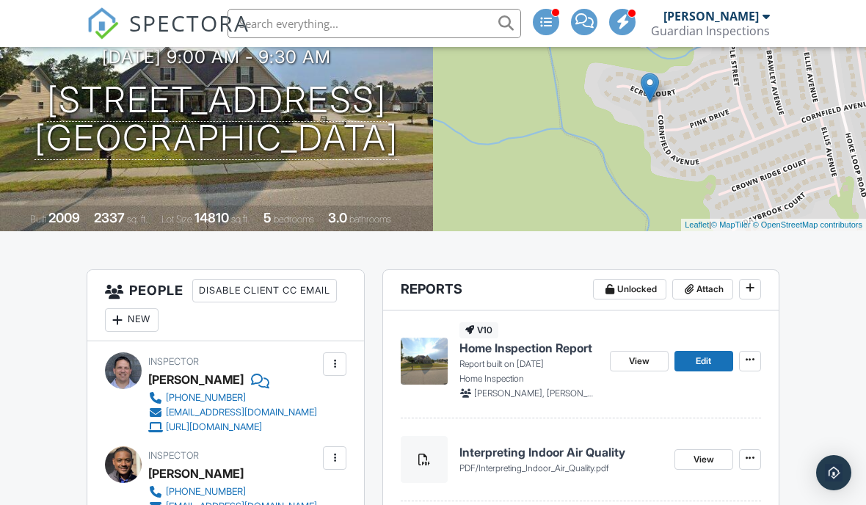
scroll to position [175, 0]
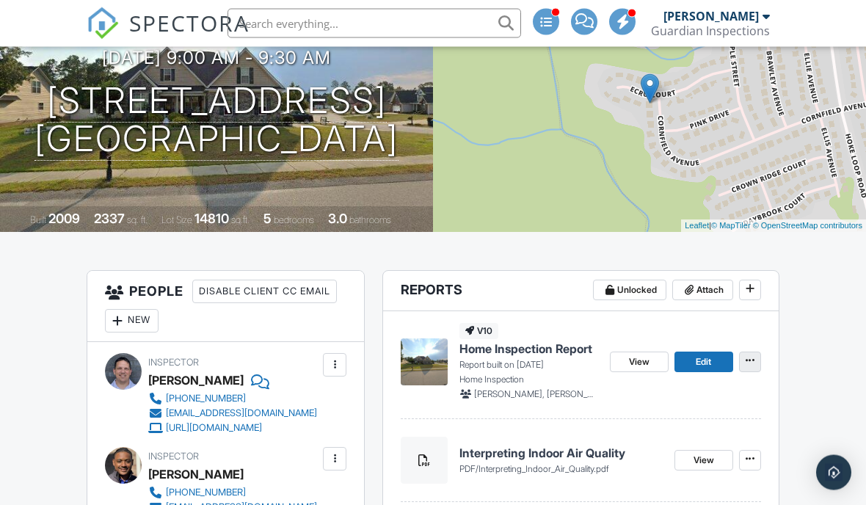
click at [748, 356] on icon at bounding box center [749, 361] width 9 height 10
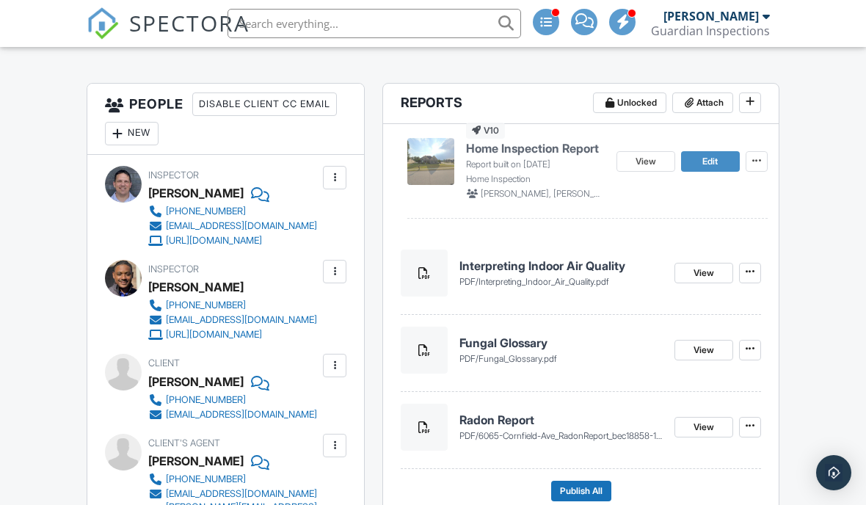
scroll to position [363, 0]
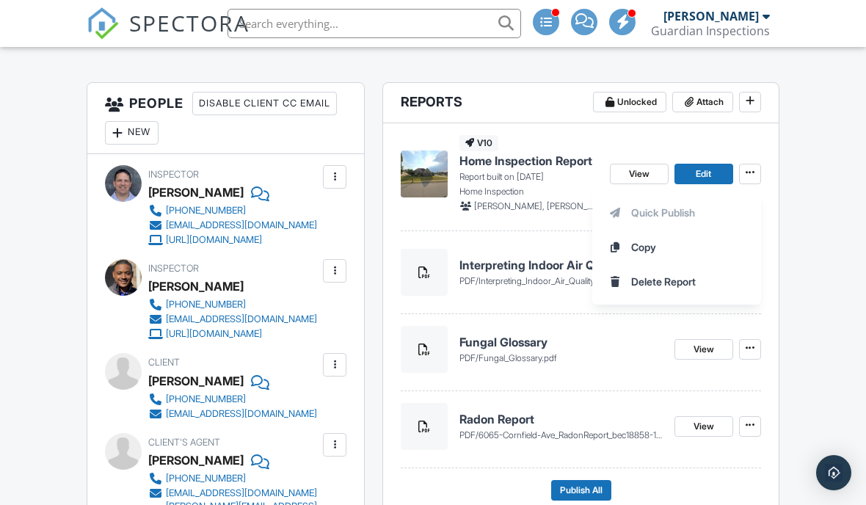
click at [827, 191] on div "Quick Publish Copy Delete Report" at bounding box center [729, 246] width 274 height 115
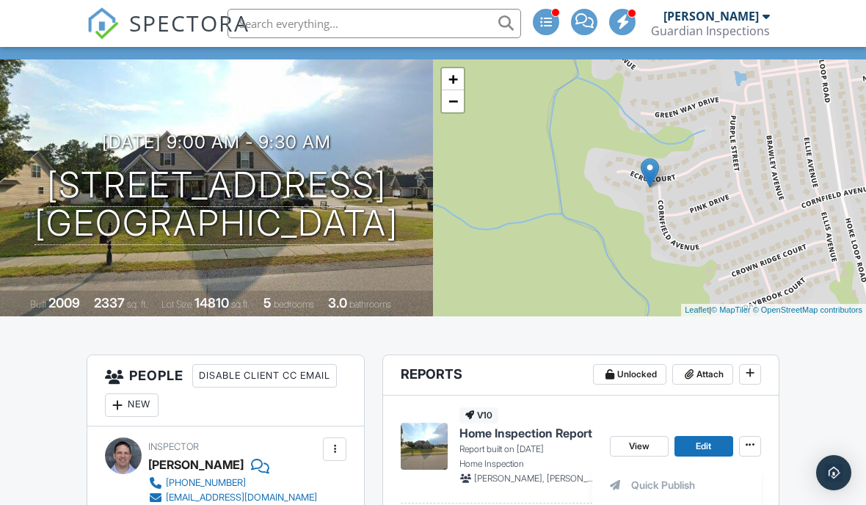
scroll to position [90, 0]
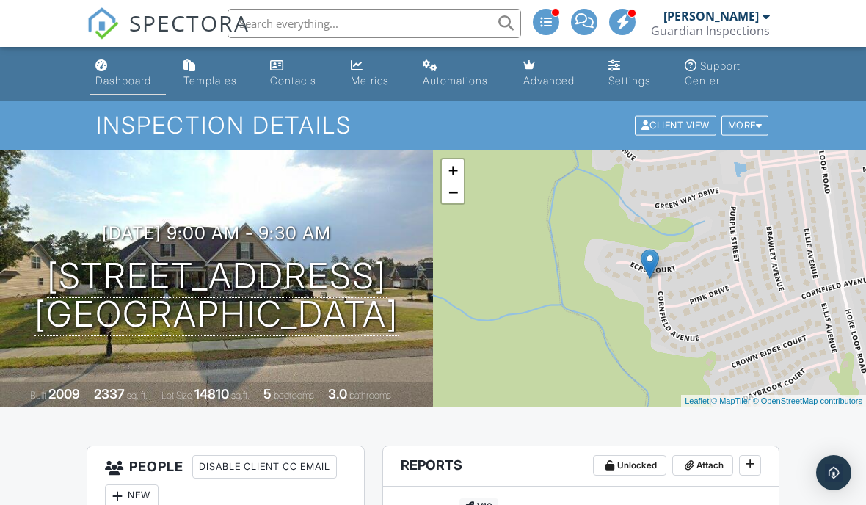
click at [114, 81] on div "Dashboard" at bounding box center [123, 80] width 56 height 12
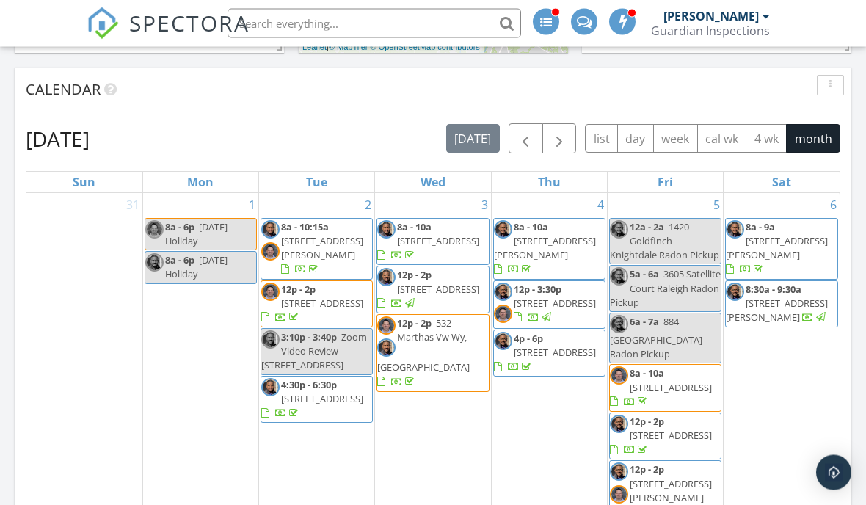
scroll to position [611, 0]
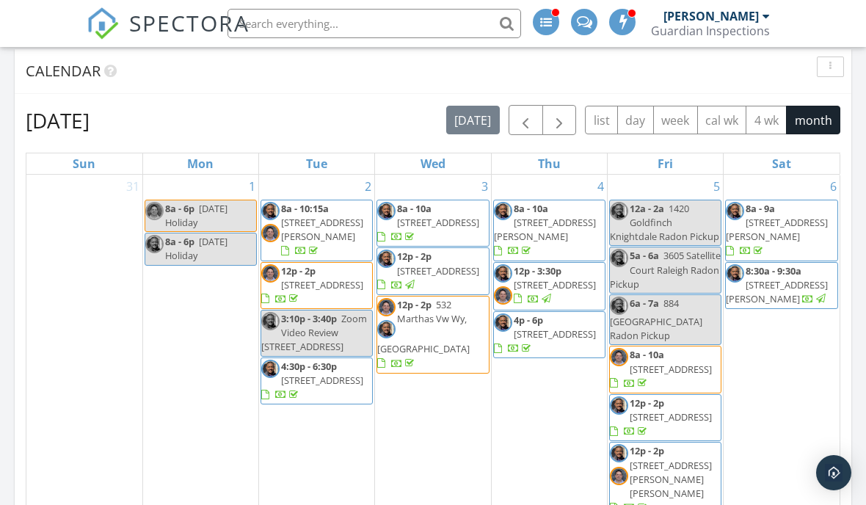
click at [21, 392] on div "[DATE] [DATE] list day week cal wk 4 wk month Sun Mon Tue Wed Thu Fri Sat 31 1 …" at bounding box center [433, 427] width 836 height 667
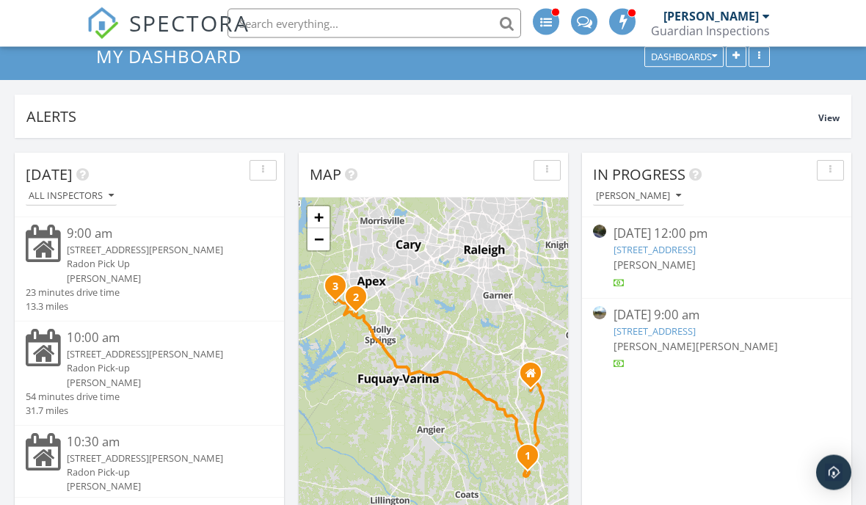
scroll to position [135, 0]
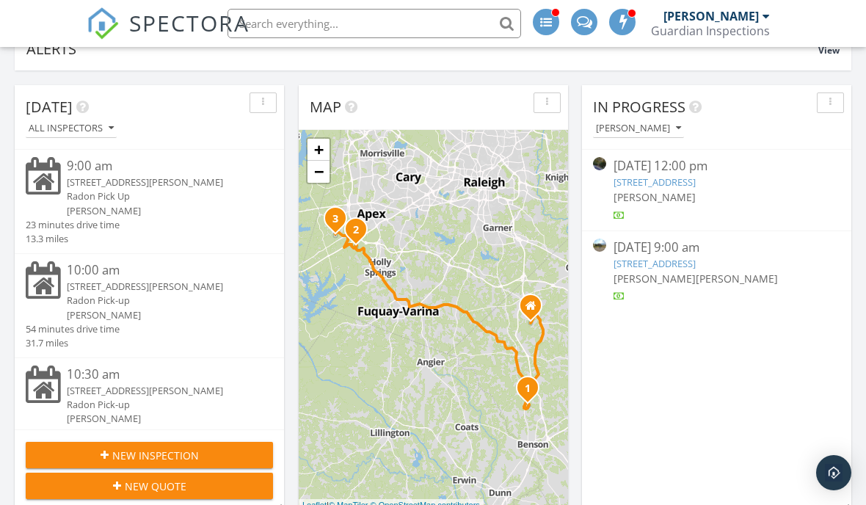
click at [695, 257] on link "[STREET_ADDRESS]" at bounding box center [654, 263] width 82 height 13
click at [695, 257] on link "6065 Cornfield Ave, Fayetteville, NC 28314" at bounding box center [654, 263] width 82 height 13
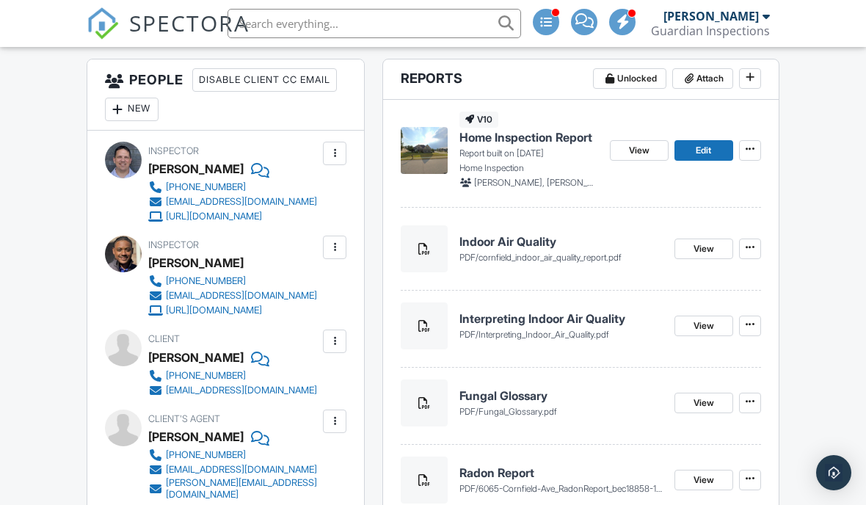
scroll to position [415, 0]
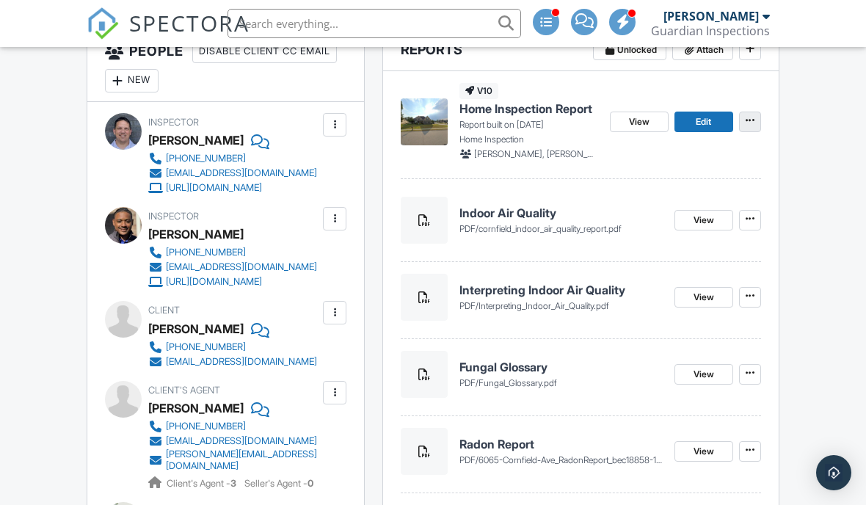
click at [753, 117] on icon at bounding box center [749, 120] width 9 height 10
click at [844, 183] on div "Quick Publish Copy Delete Report" at bounding box center [729, 194] width 274 height 115
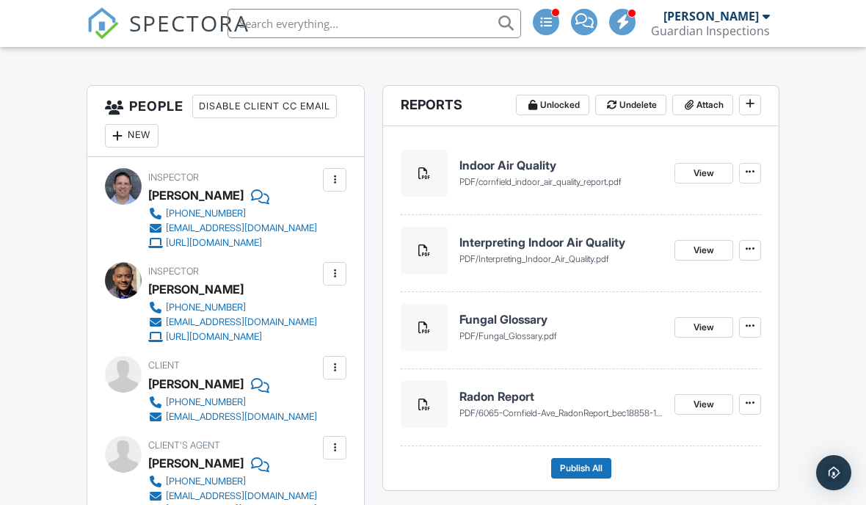
scroll to position [203, 0]
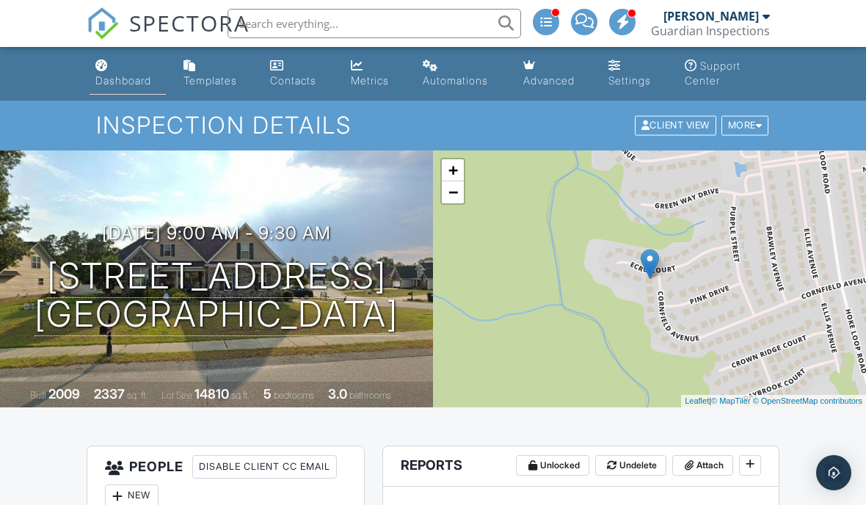
click at [136, 76] on div "Dashboard" at bounding box center [123, 80] width 56 height 12
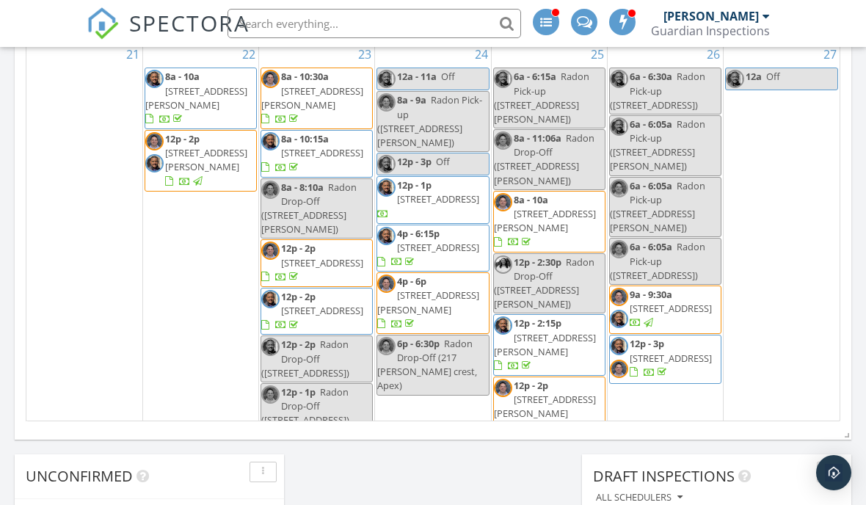
scroll to position [1183, 0]
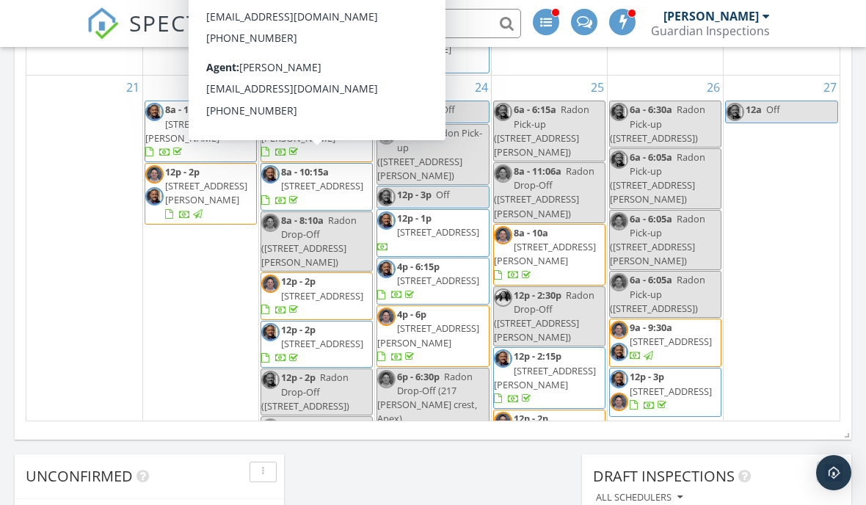
click at [326, 289] on span "[STREET_ADDRESS]" at bounding box center [322, 295] width 82 height 13
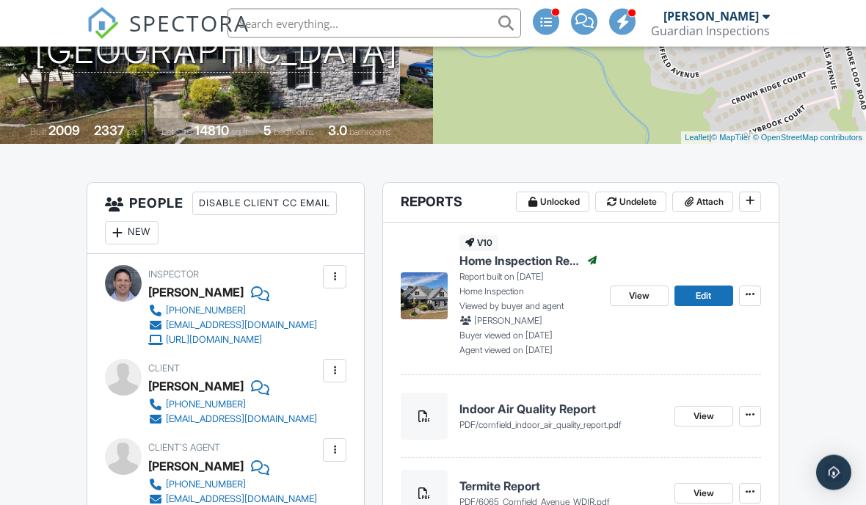
scroll to position [263, 0]
drag, startPoint x: 0, startPoint y: 0, endPoint x: -1, endPoint y: -264, distance: 264.1
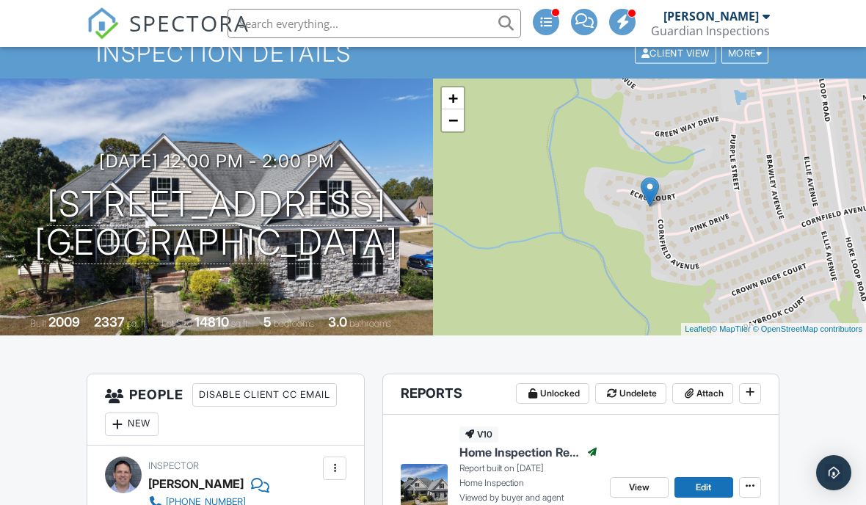
scroll to position [0, 0]
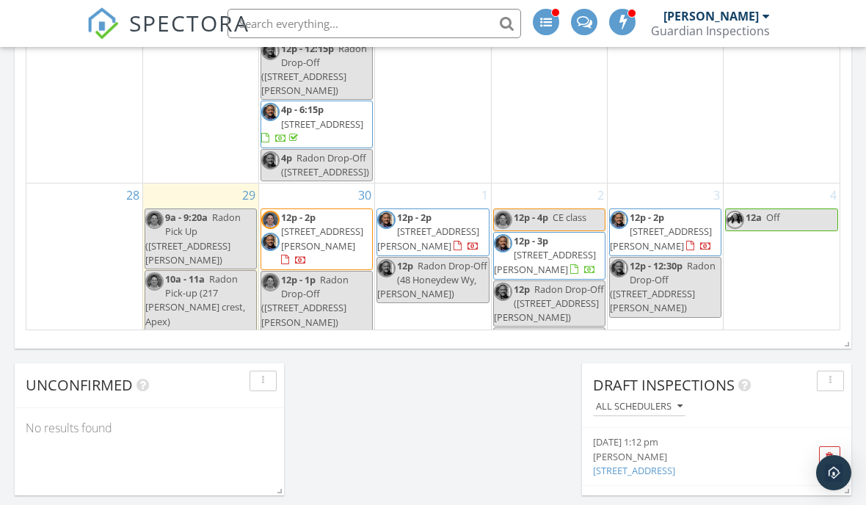
scroll to position [1518, 0]
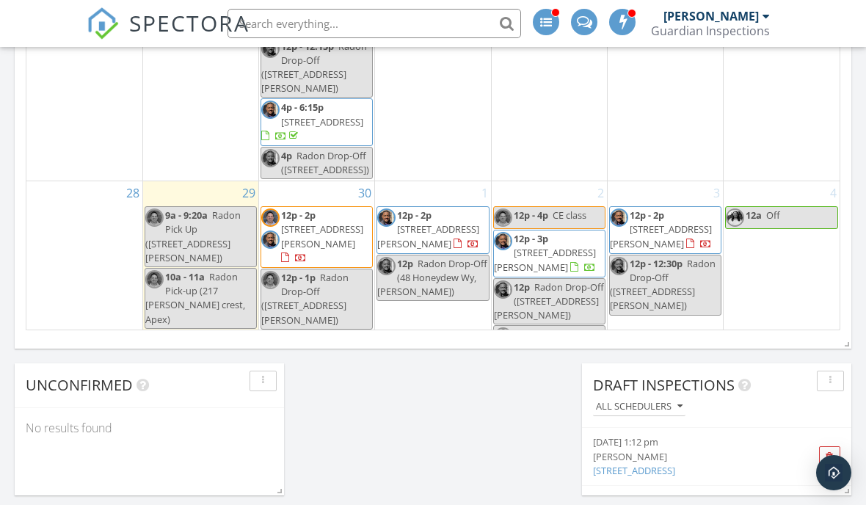
click at [830, 301] on div "4 12a Off" at bounding box center [781, 307] width 116 height 253
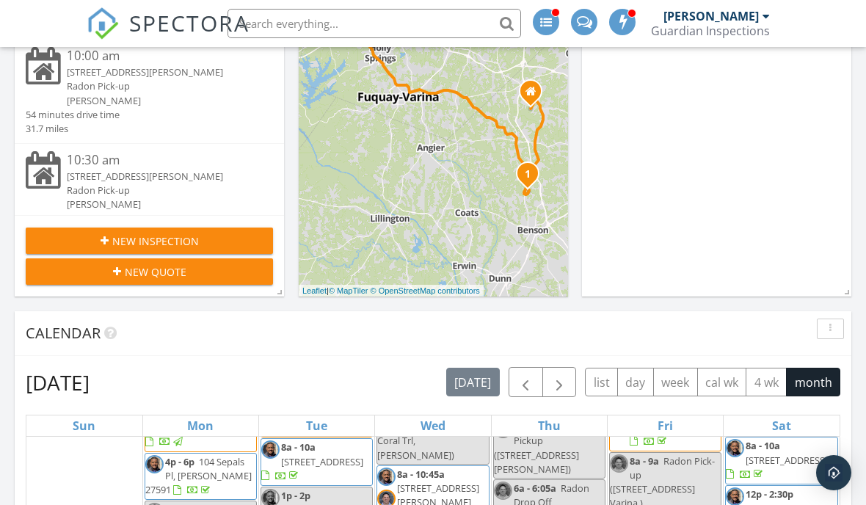
scroll to position [907, 0]
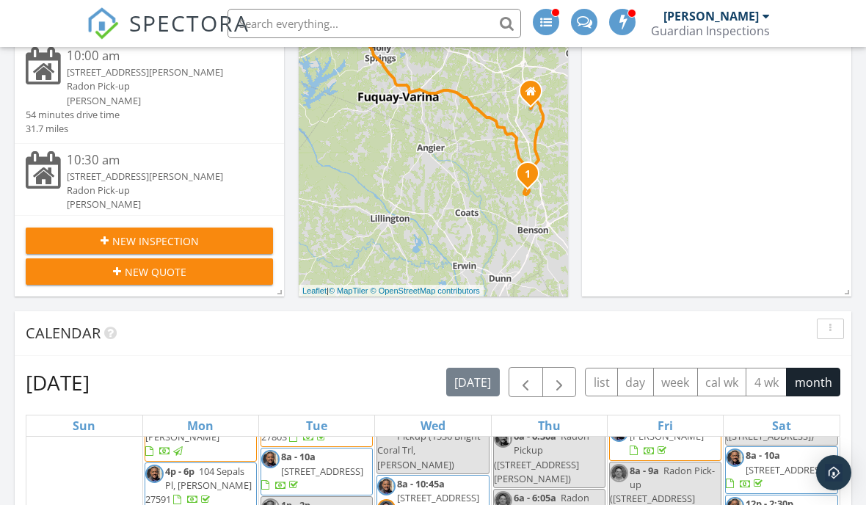
click at [142, 231] on button "New Inspection" at bounding box center [149, 240] width 247 height 26
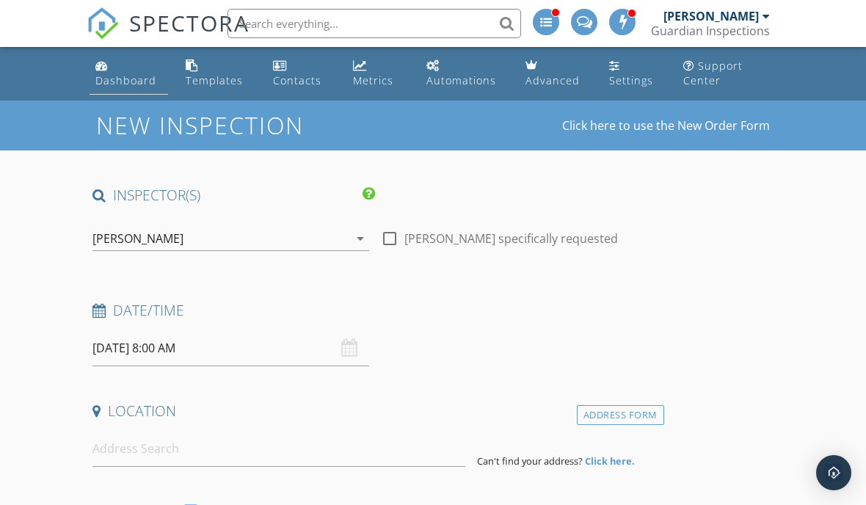
click at [142, 83] on div "Dashboard" at bounding box center [125, 80] width 61 height 14
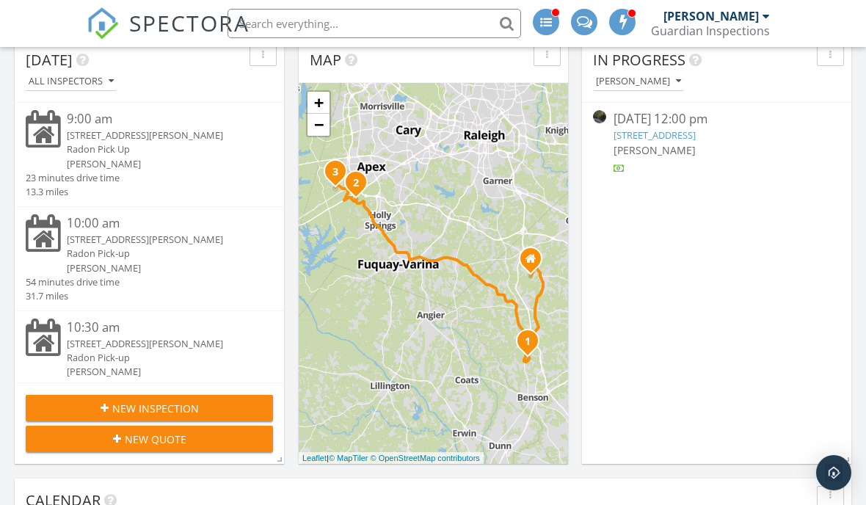
scroll to position [257, 0]
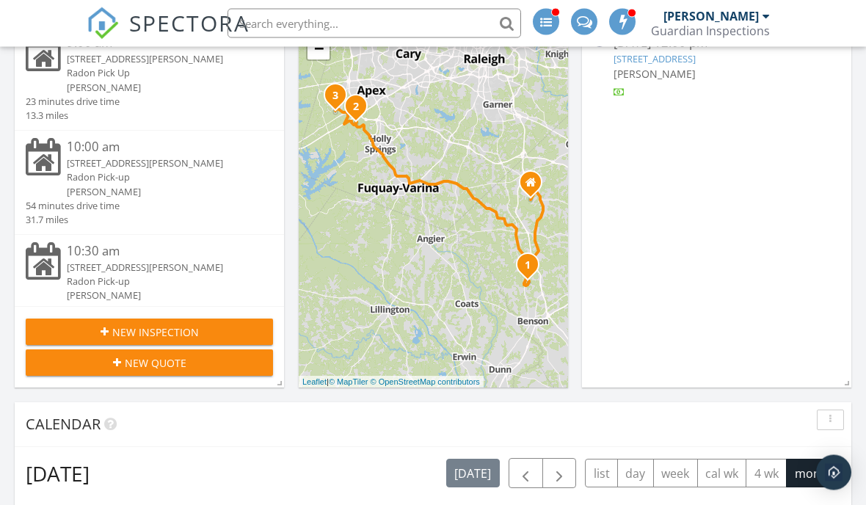
click at [175, 335] on span "New Inspection" at bounding box center [155, 332] width 87 height 15
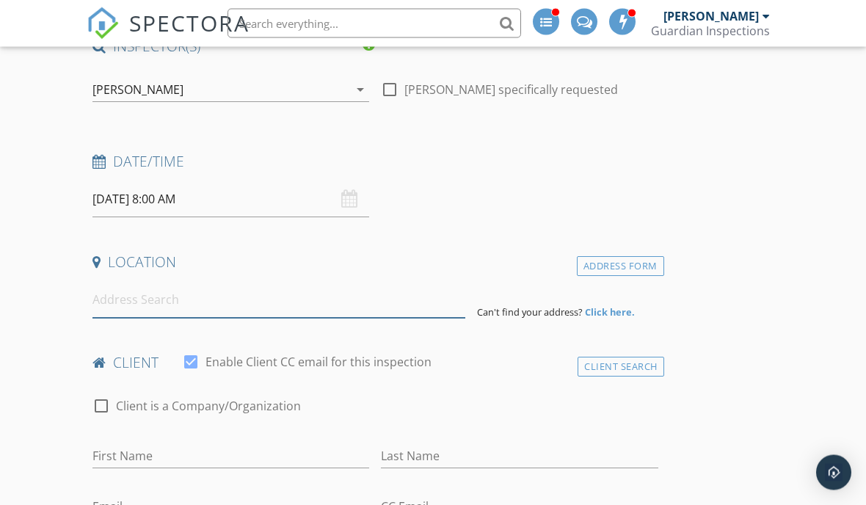
click at [274, 299] on input at bounding box center [278, 300] width 373 height 36
type input "1"
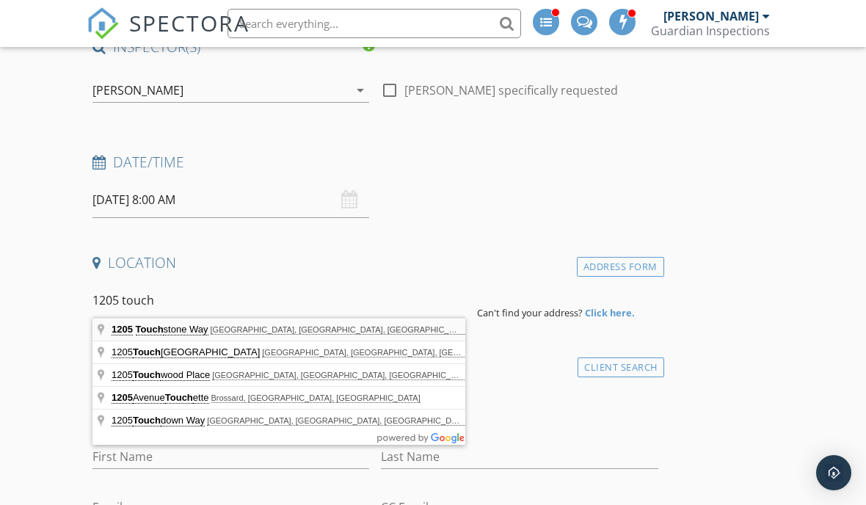
type input "[STREET_ADDRESS]"
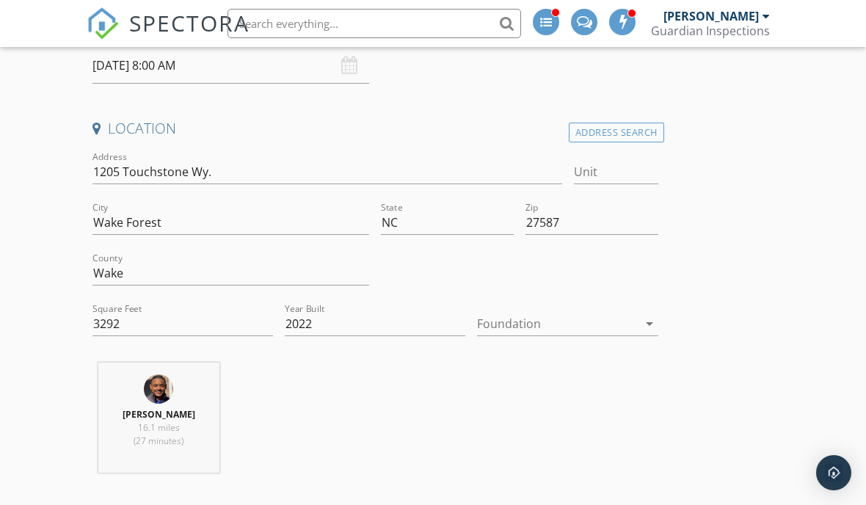
scroll to position [266, 0]
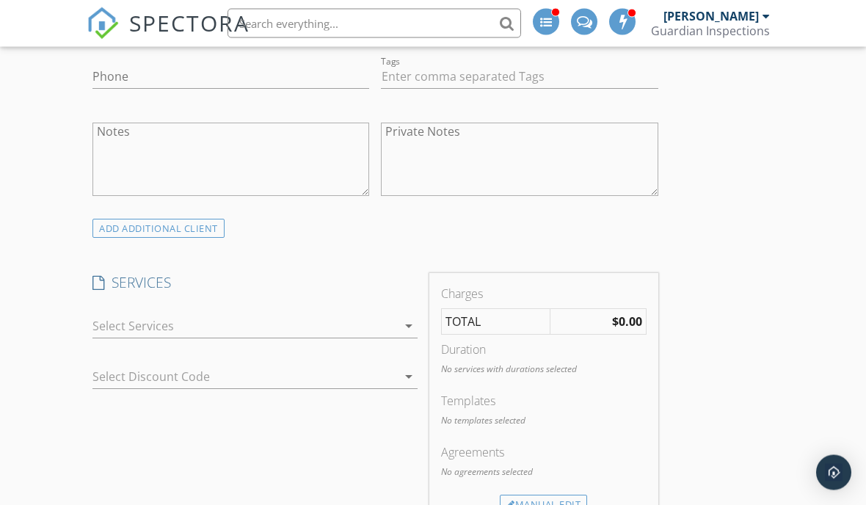
click at [403, 321] on icon "arrow_drop_down" at bounding box center [409, 327] width 18 height 18
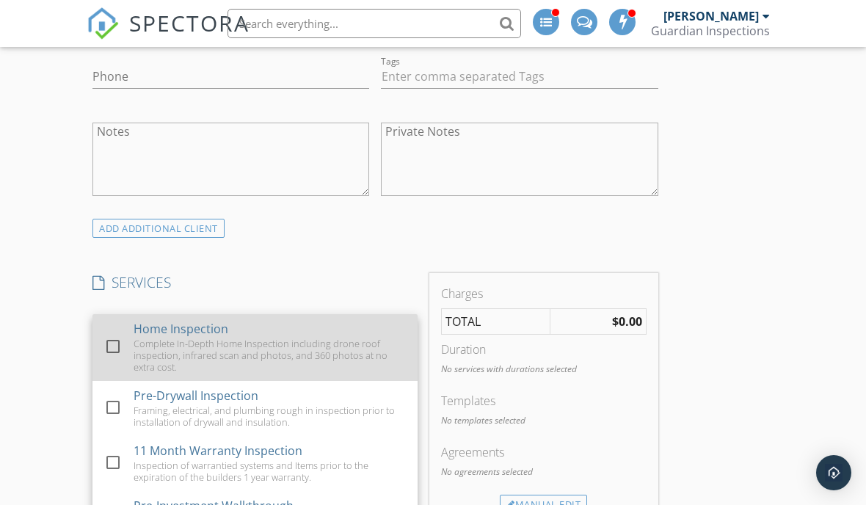
click at [109, 346] on div at bounding box center [112, 346] width 25 height 25
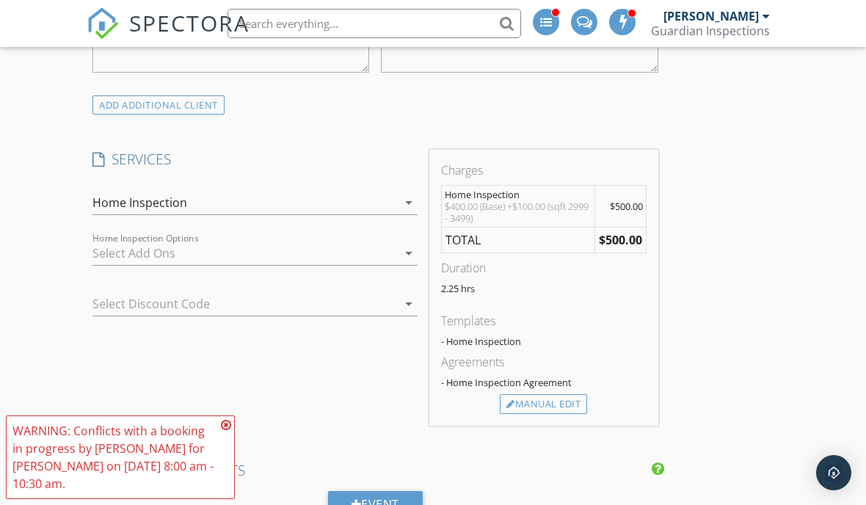
scroll to position [1052, 0]
click at [403, 254] on icon "arrow_drop_down" at bounding box center [409, 254] width 18 height 18
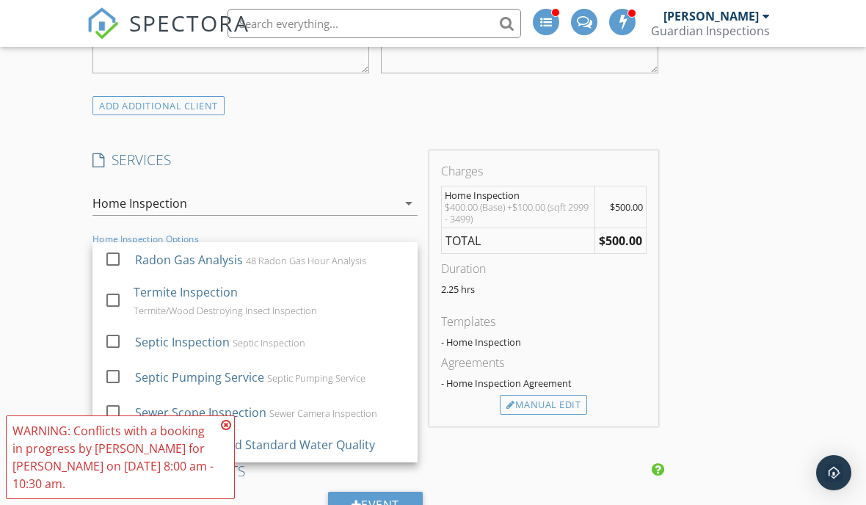
click at [46, 266] on div "New Inspection Click here to use the New Order Form INSPECTOR(S) check_box [PER…" at bounding box center [433, 474] width 866 height 2851
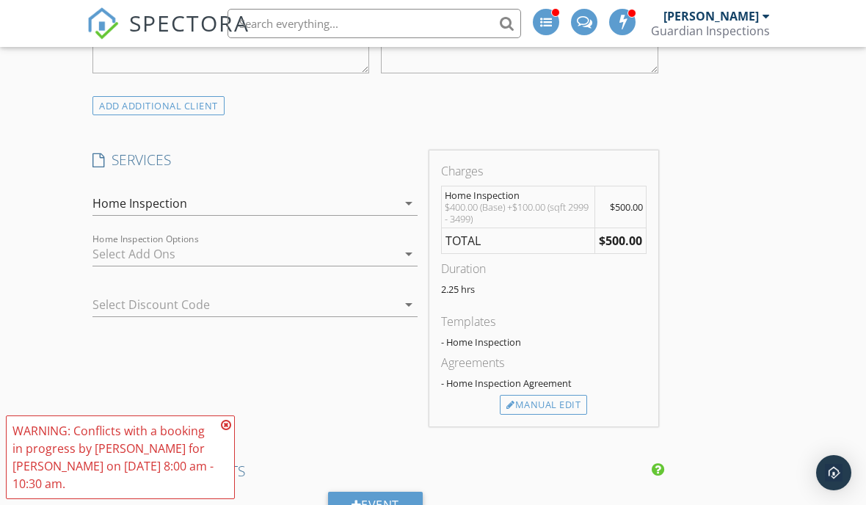
click at [222, 422] on icon at bounding box center [226, 425] width 10 height 12
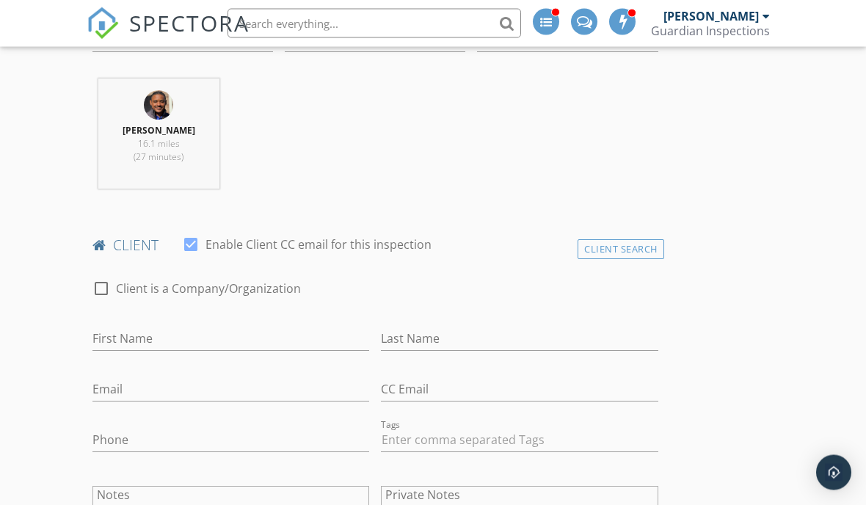
scroll to position [566, 0]
click at [220, 338] on input "First Name" at bounding box center [230, 338] width 277 height 24
type input "[PERSON_NAME]"
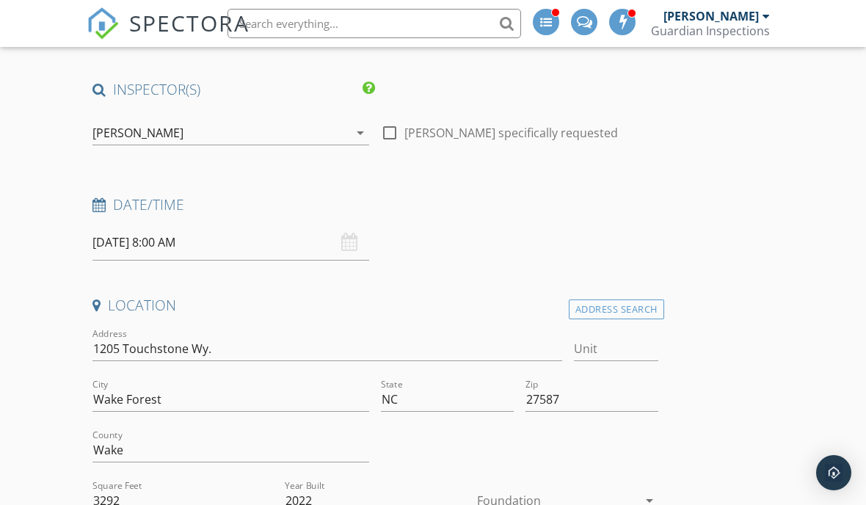
scroll to position [104, 0]
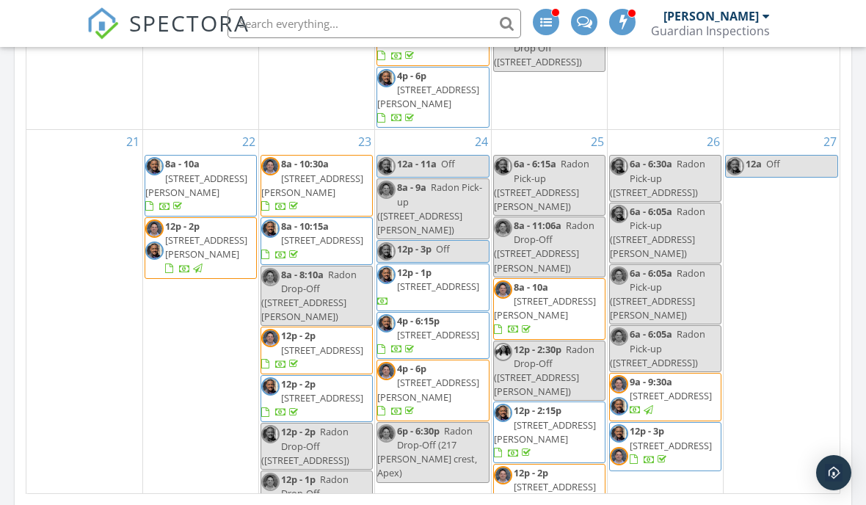
scroll to position [1199, 0]
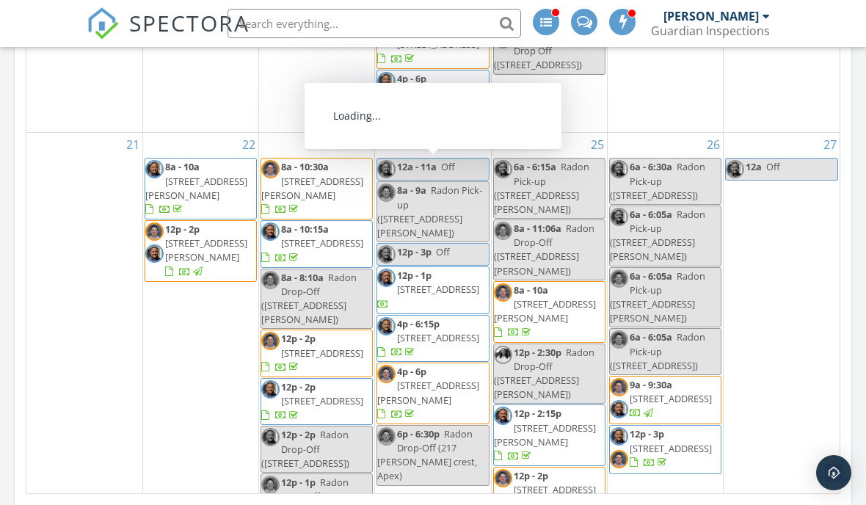
click at [420, 282] on span "[STREET_ADDRESS]" at bounding box center [438, 288] width 82 height 13
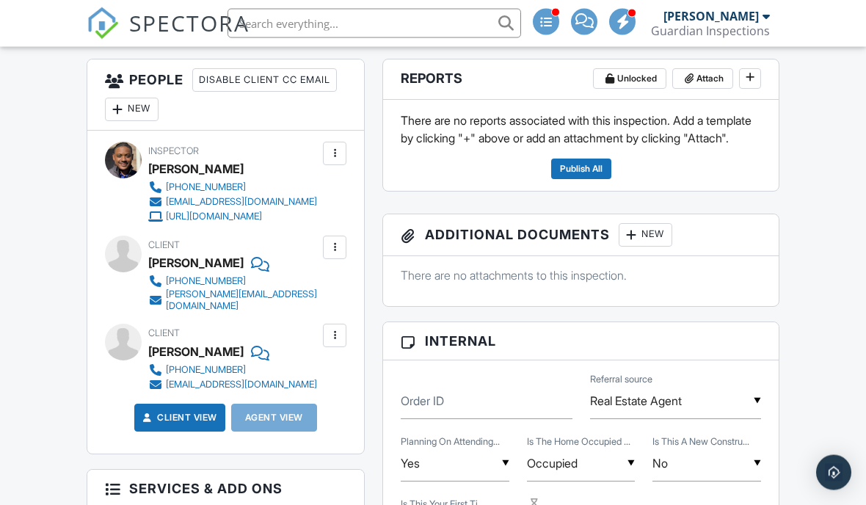
scroll to position [388, 0]
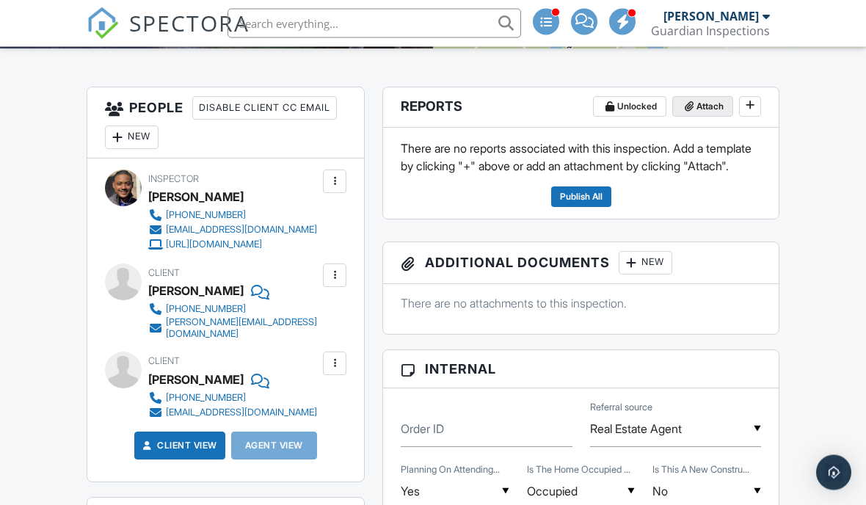
click at [708, 104] on span "Attach" at bounding box center [709, 107] width 27 height 15
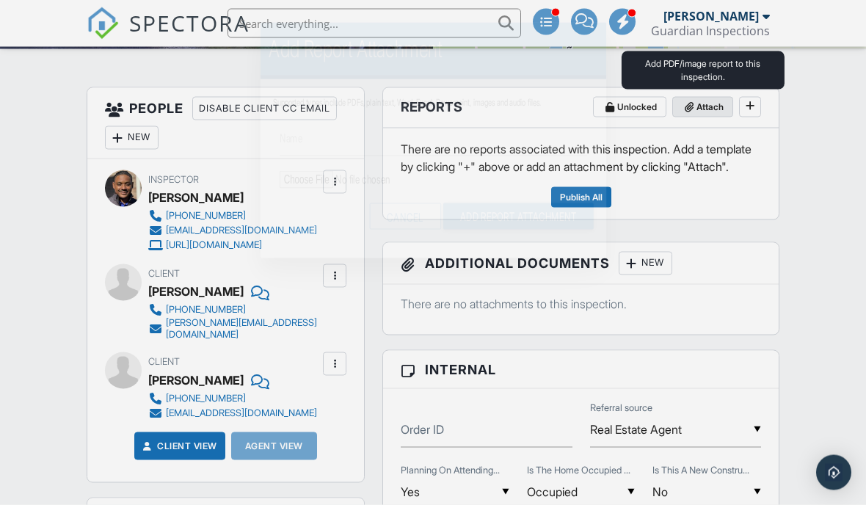
scroll to position [359, 0]
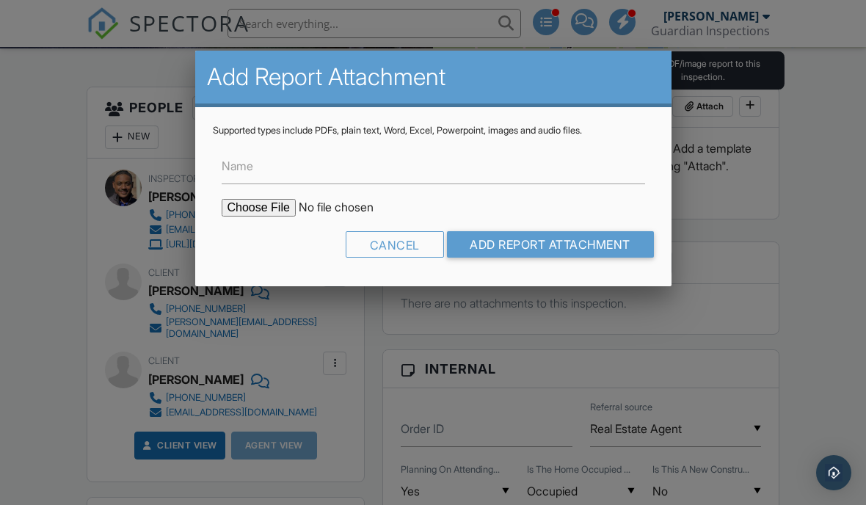
click at [264, 207] on input "file" at bounding box center [346, 208] width 249 height 18
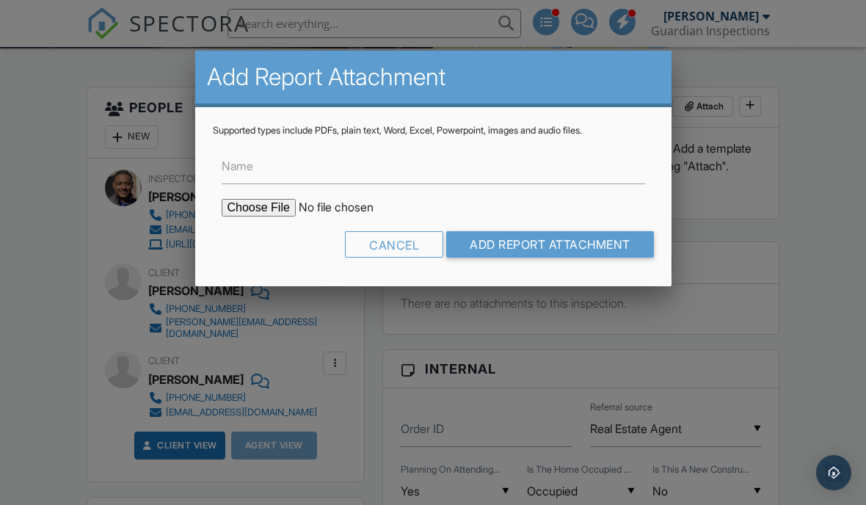
type input "C:\fakepath\Lynbrook Swab Report.pdf"
click at [260, 204] on input "file" at bounding box center [346, 208] width 249 height 18
click at [383, 161] on input "Name" at bounding box center [433, 166] width 423 height 36
type input "S"
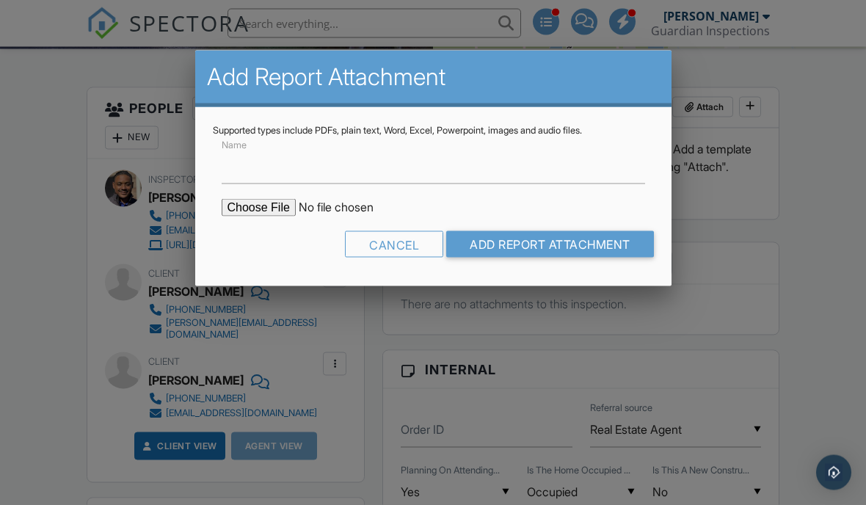
click at [256, 205] on input "file" at bounding box center [346, 208] width 249 height 18
type input "C:\fakepath\Fungal Glossary.pdf"
click at [480, 163] on input "Name" at bounding box center [433, 166] width 423 height 36
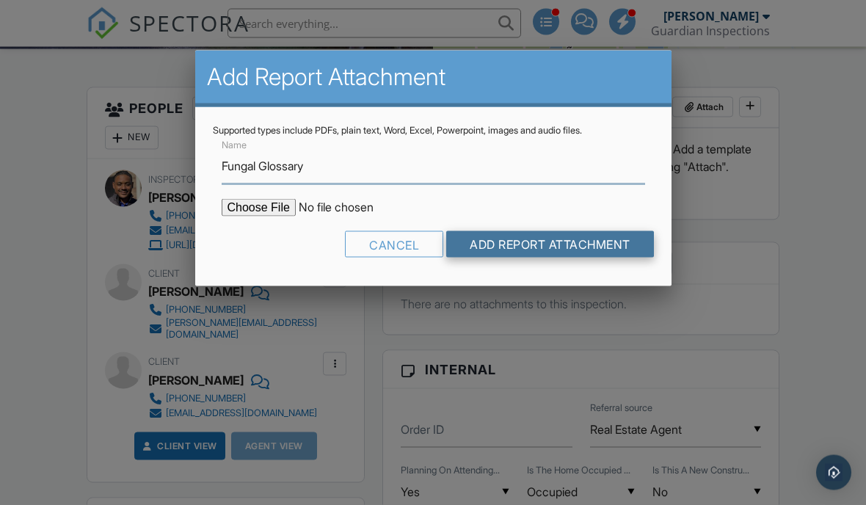
type input "Fungal Glossary"
click at [532, 241] on input "Add Report Attachment" at bounding box center [550, 244] width 208 height 26
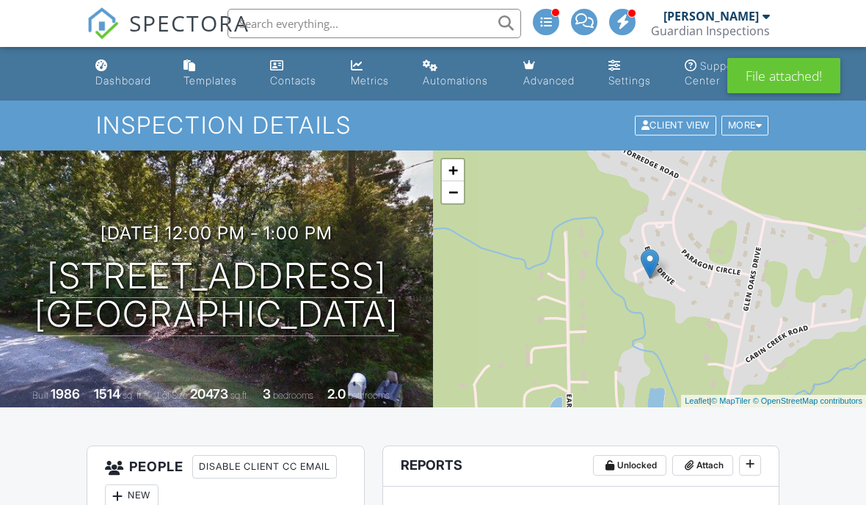
scroll to position [284, 0]
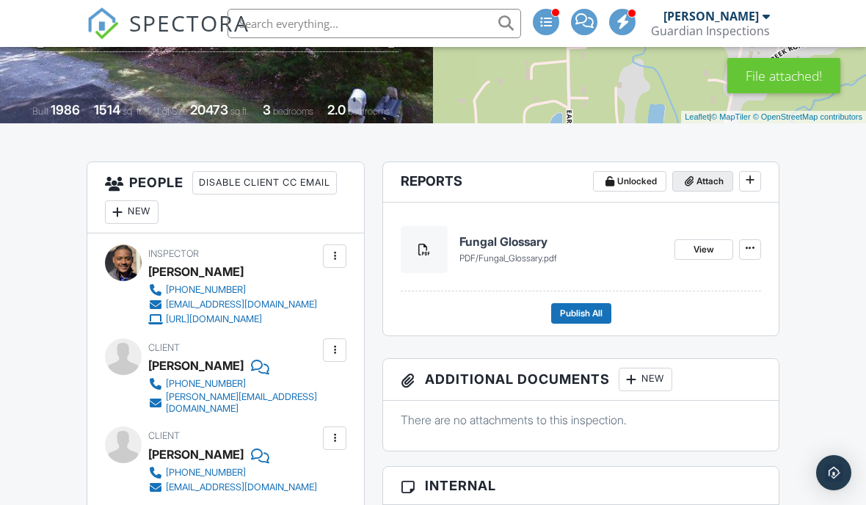
click at [709, 177] on span "Attach" at bounding box center [709, 181] width 27 height 15
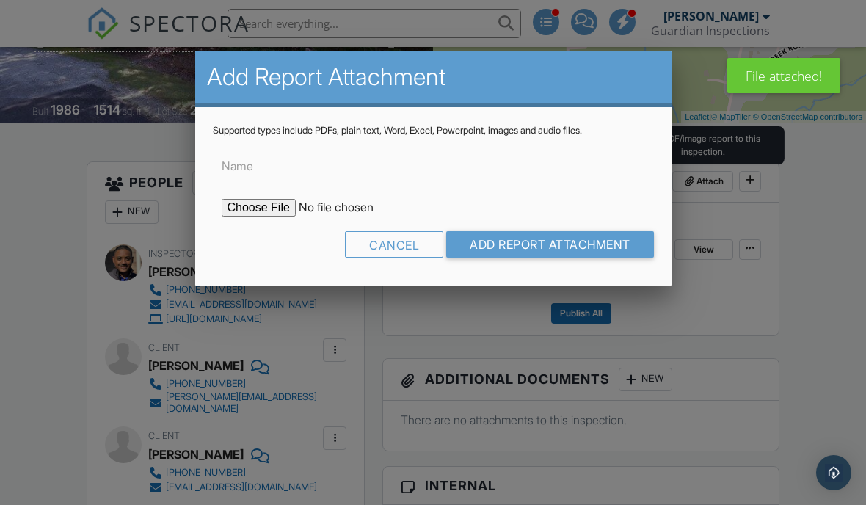
click at [271, 213] on input "file" at bounding box center [346, 208] width 249 height 18
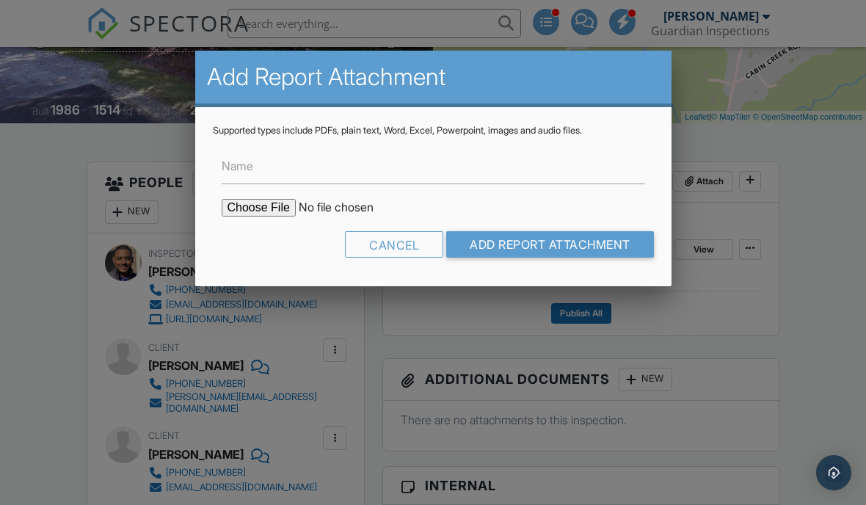
type input "C:\fakepath\Interpreting Indoor Air Quality.pdf"
click at [404, 176] on input "Name" at bounding box center [433, 166] width 423 height 36
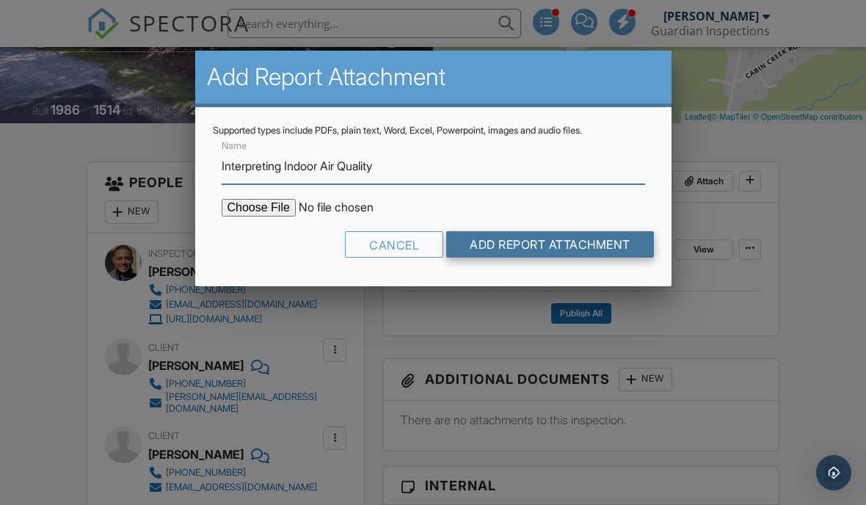
type input "Interpreting Indoor Air Quality"
click at [530, 252] on input "Add Report Attachment" at bounding box center [550, 244] width 208 height 26
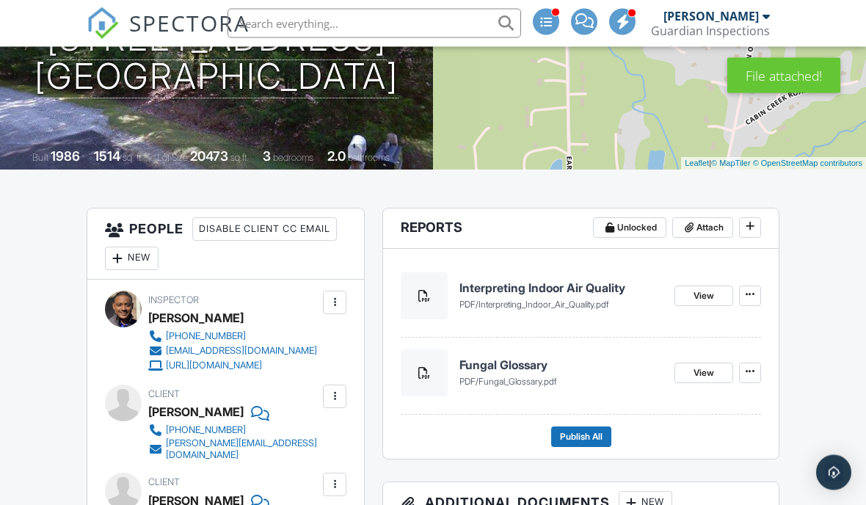
scroll to position [238, 0]
click at [705, 223] on span "Attach" at bounding box center [709, 227] width 27 height 15
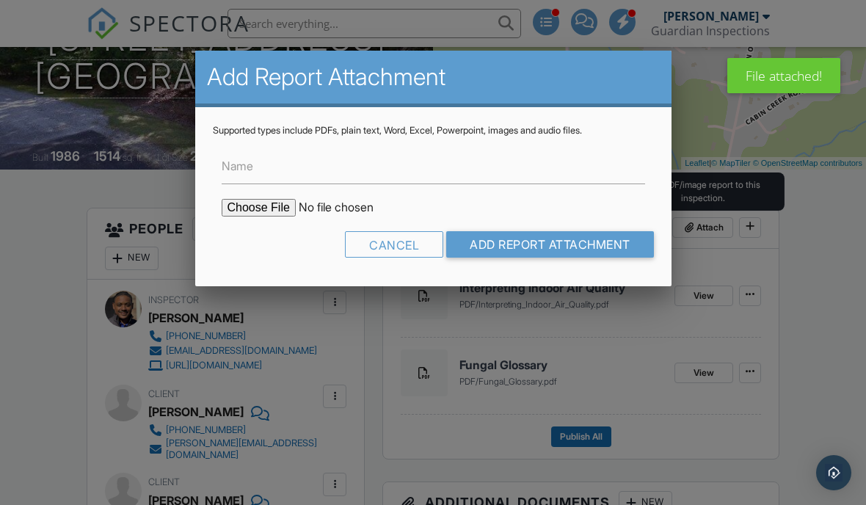
click at [249, 209] on input "file" at bounding box center [346, 208] width 249 height 18
type input "C:\fakepath\Lynbrook Swab Report.pdf"
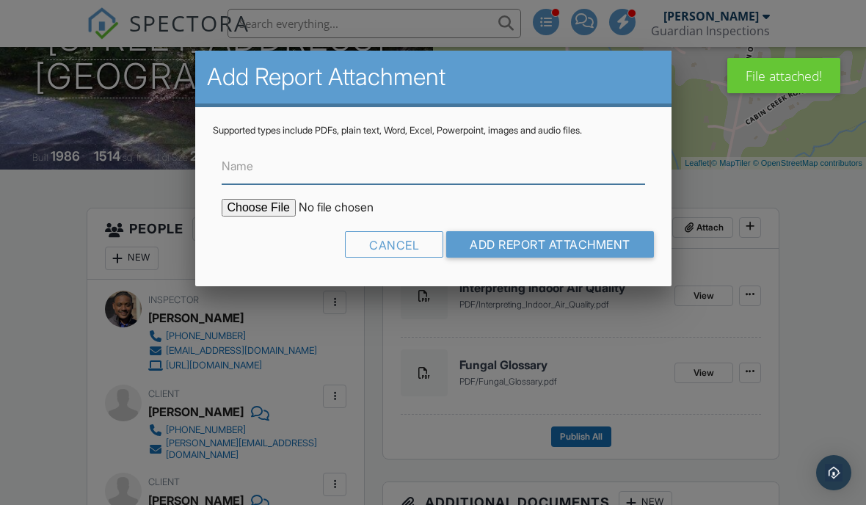
click at [407, 184] on input "Name" at bounding box center [433, 166] width 423 height 36
type input "L"
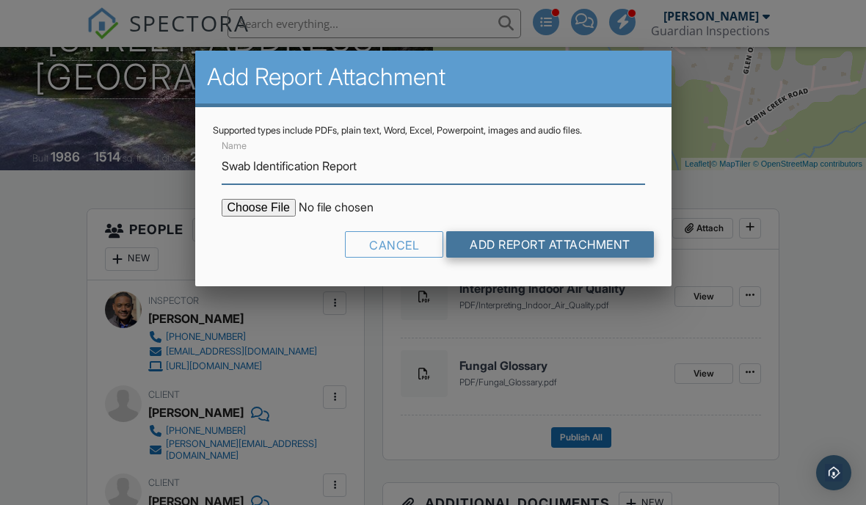
type input "Swab Identification Report"
click at [539, 248] on input "Add Report Attachment" at bounding box center [550, 244] width 208 height 26
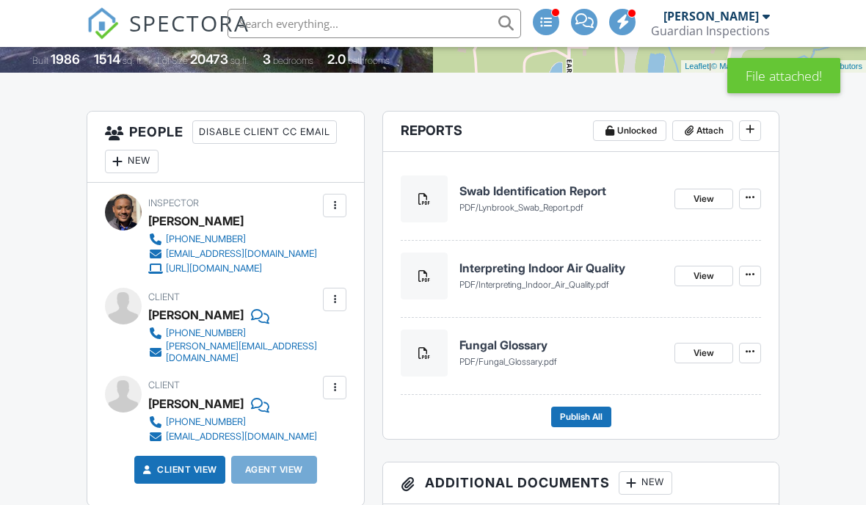
scroll to position [335, 0]
click at [710, 132] on span "Attach" at bounding box center [709, 130] width 27 height 15
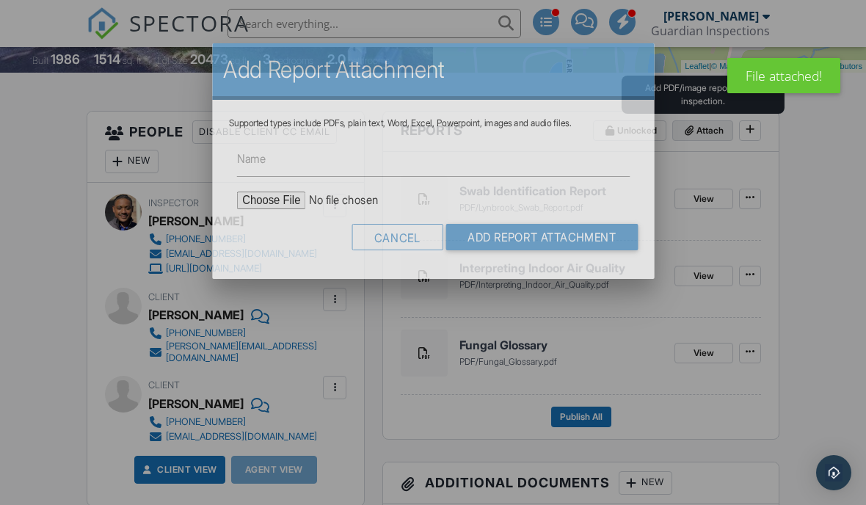
scroll to position [0, 0]
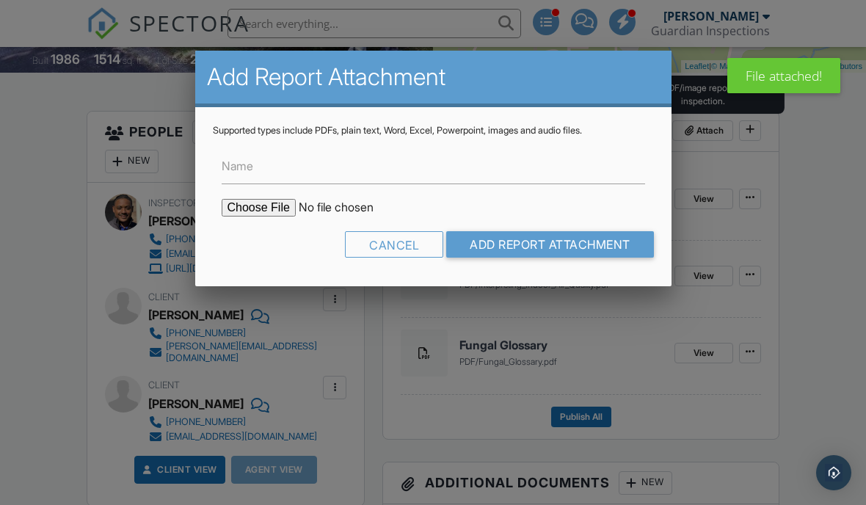
click at [266, 216] on input "file" at bounding box center [346, 208] width 249 height 18
type input "C:\fakepath\Lynbrook Indoor Air Report.pdf"
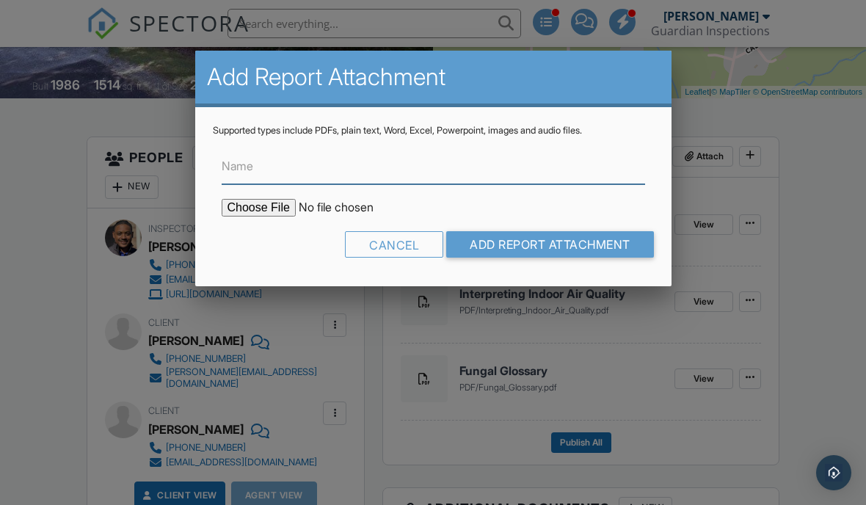
click at [296, 175] on input "Name" at bounding box center [433, 166] width 423 height 36
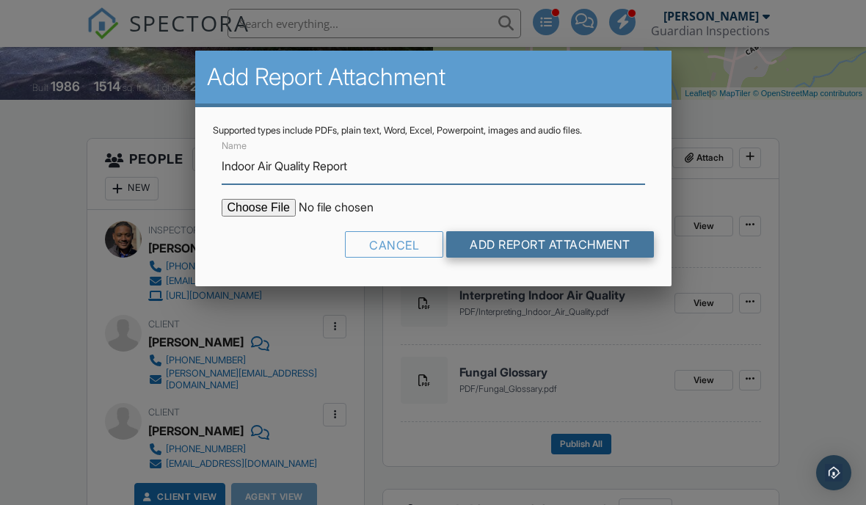
type input "Indoor Air Quality Report"
click at [555, 245] on input "Add Report Attachment" at bounding box center [550, 244] width 208 height 26
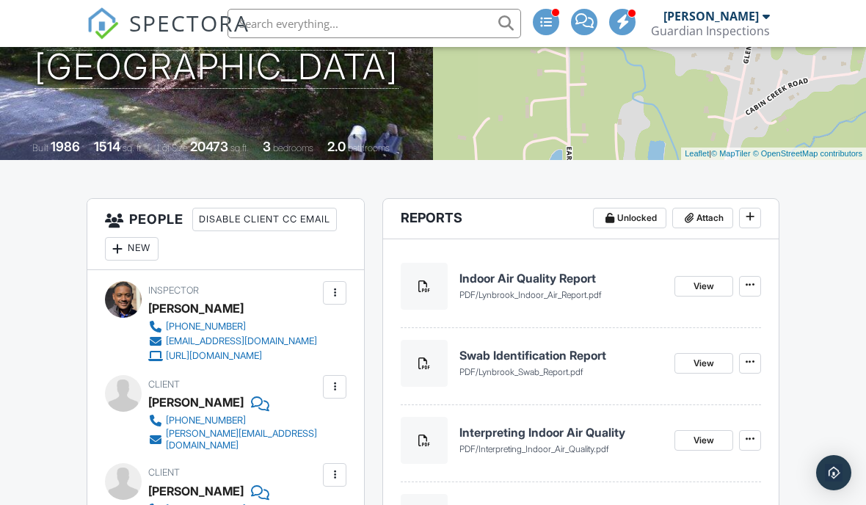
scroll to position [246, 0]
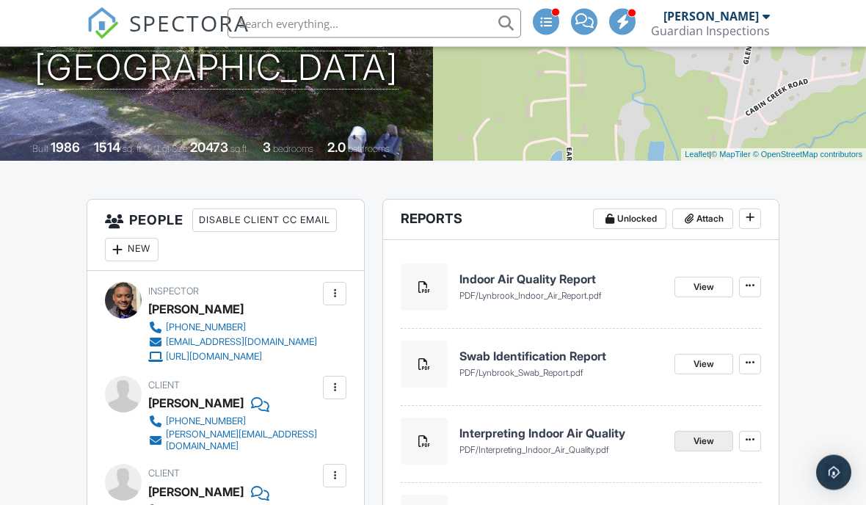
click at [694, 444] on span "View" at bounding box center [703, 441] width 21 height 15
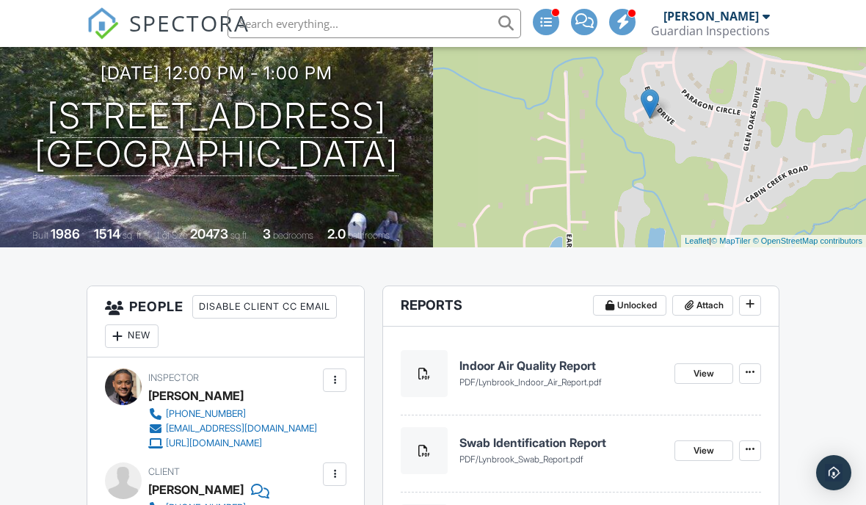
scroll to position [159, 0]
